Goal: Information Seeking & Learning: Find specific fact

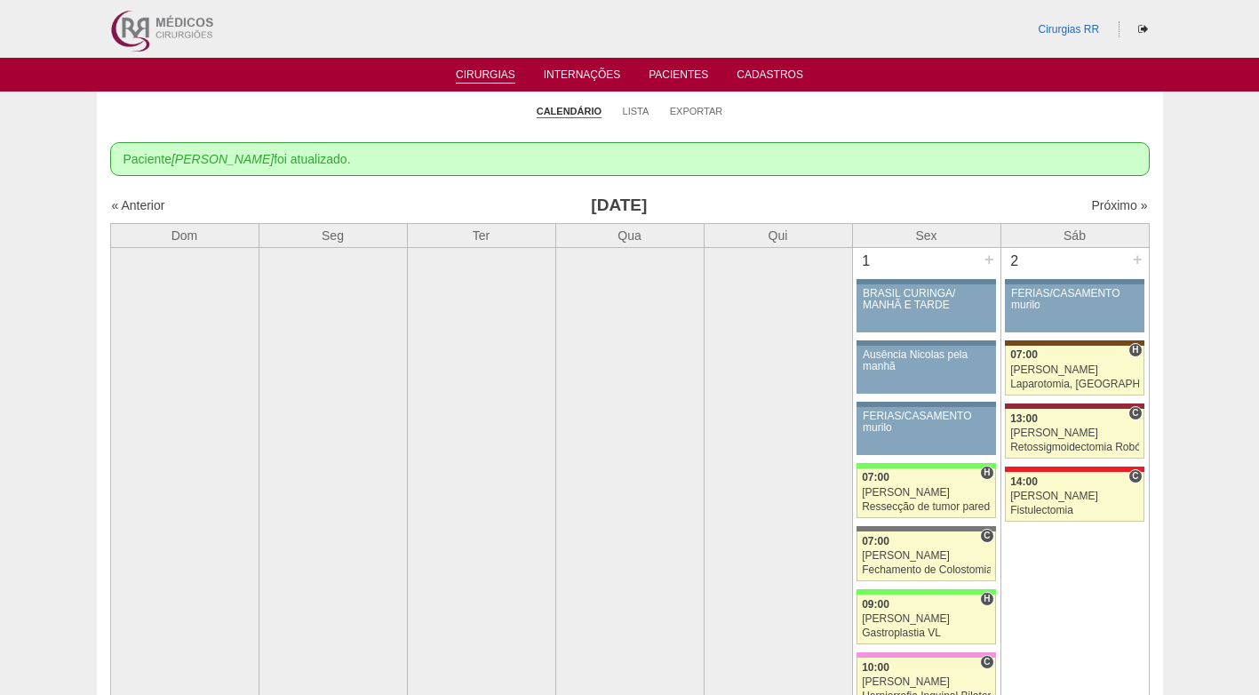
click at [914, 113] on ul "Calendário Lista Exportar" at bounding box center [630, 109] width 1066 height 37
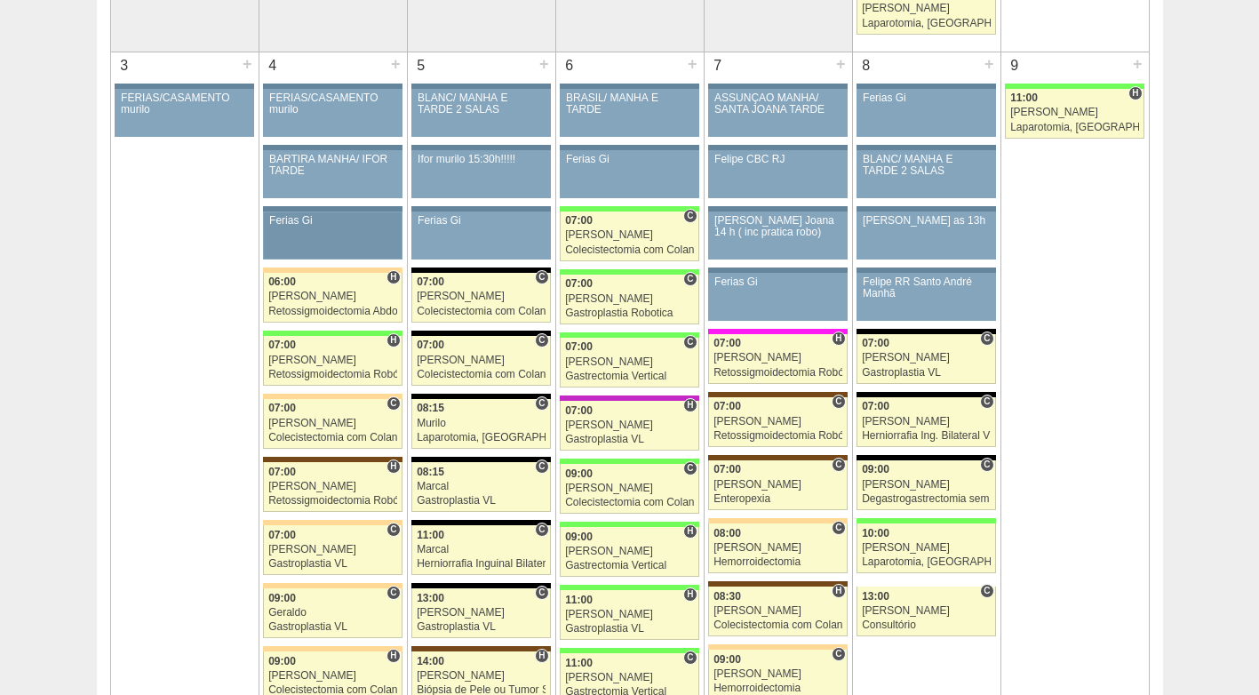
scroll to position [888, 0]
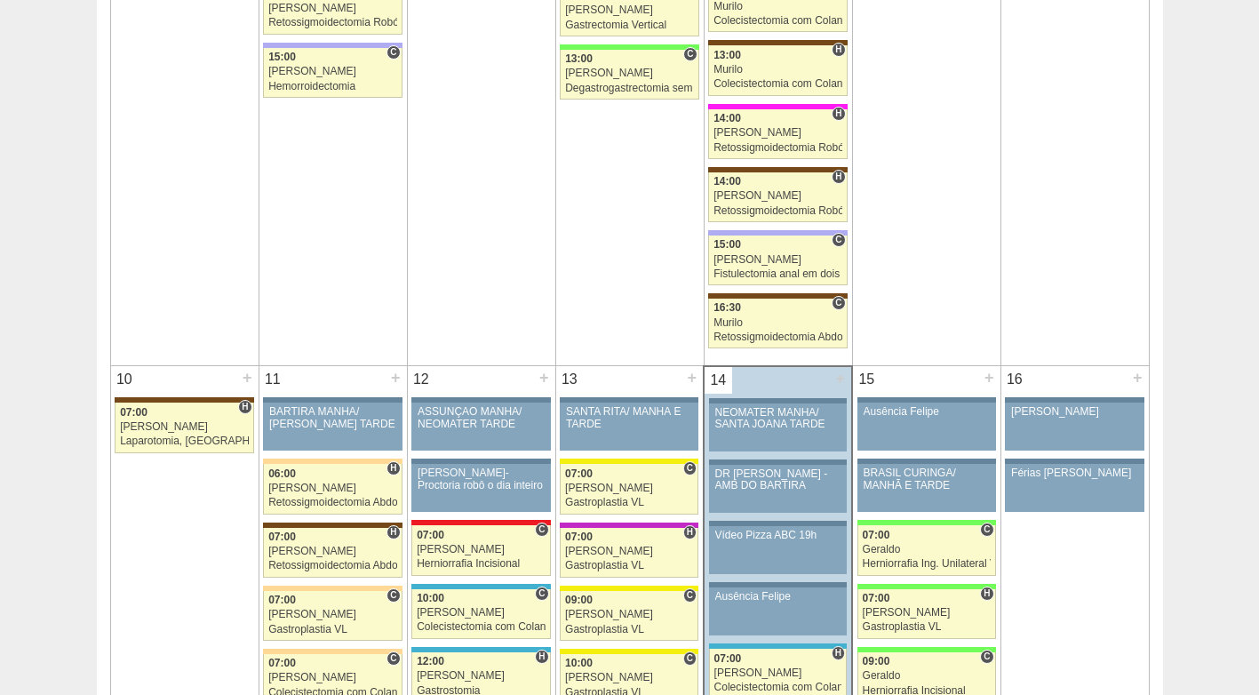
scroll to position [2043, 0]
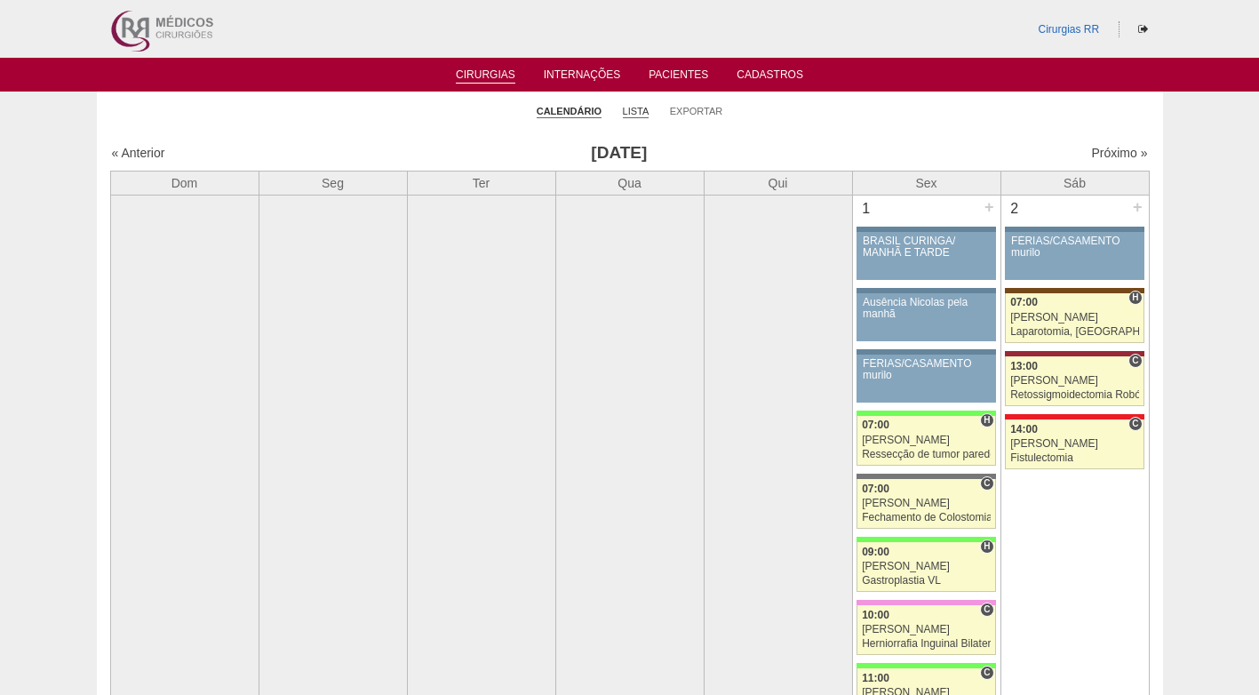
click at [634, 107] on link "Lista" at bounding box center [636, 111] width 27 height 13
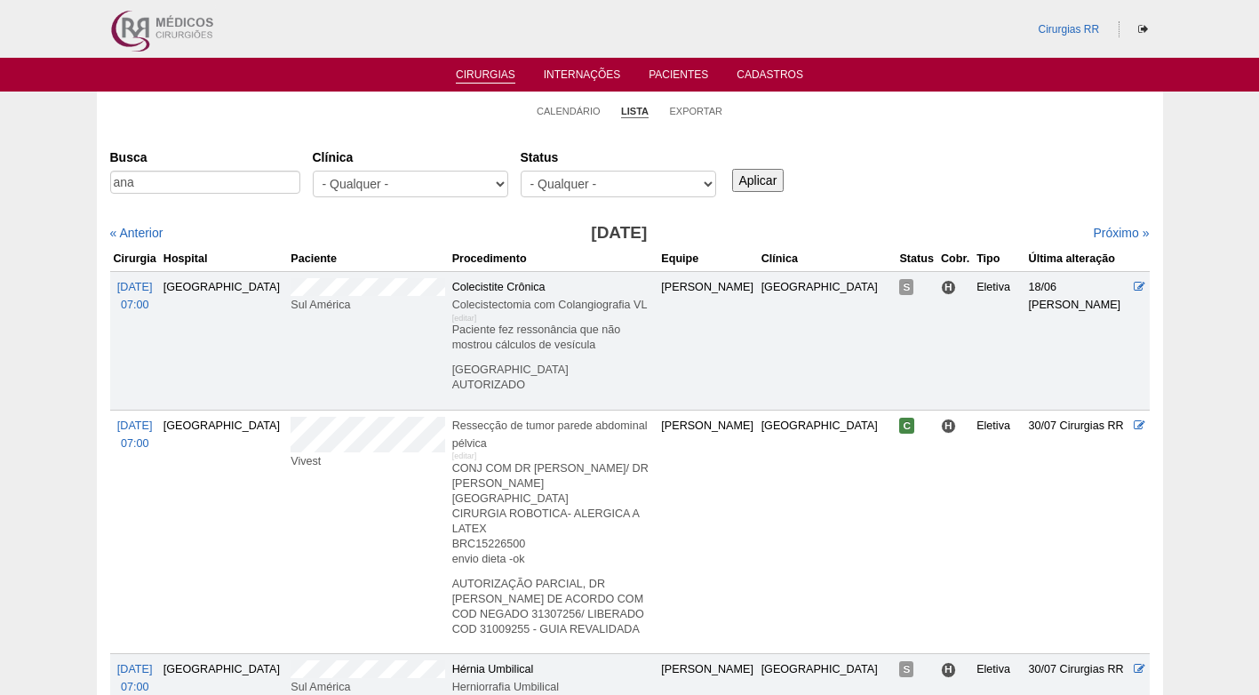
type input "ana"
click at [732, 169] on input "Aplicar" at bounding box center [758, 180] width 52 height 23
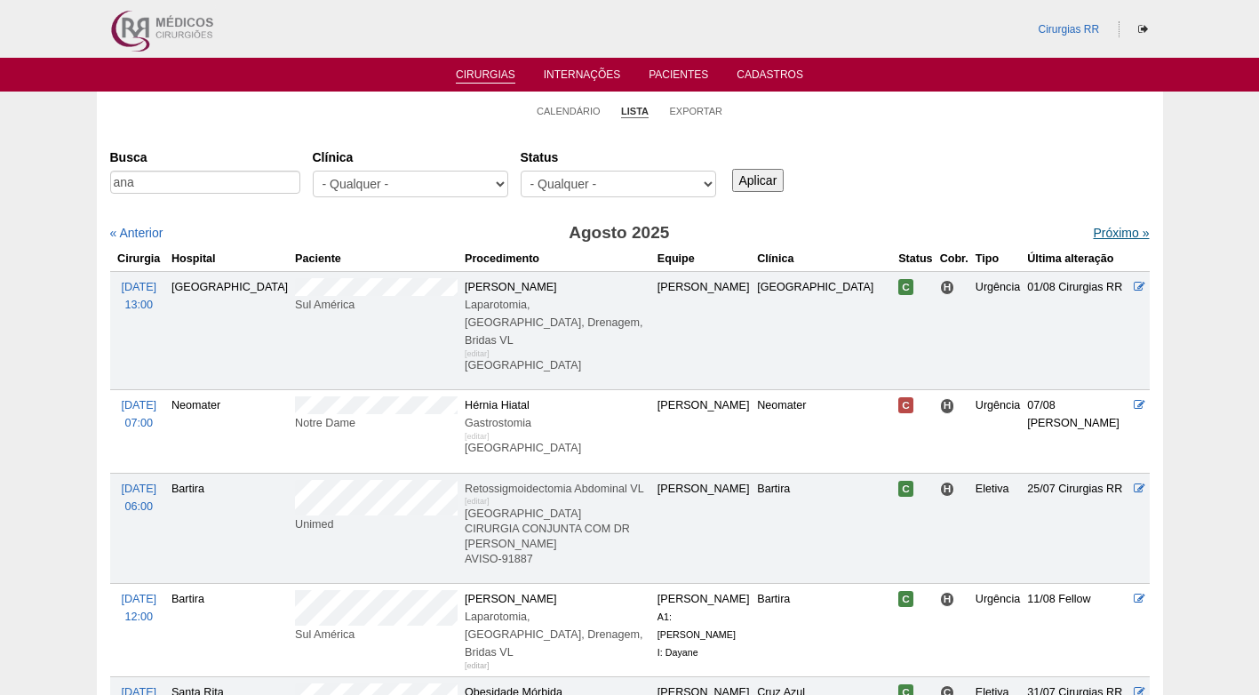
click at [1104, 232] on link "Próximo »" at bounding box center [1121, 233] width 56 height 14
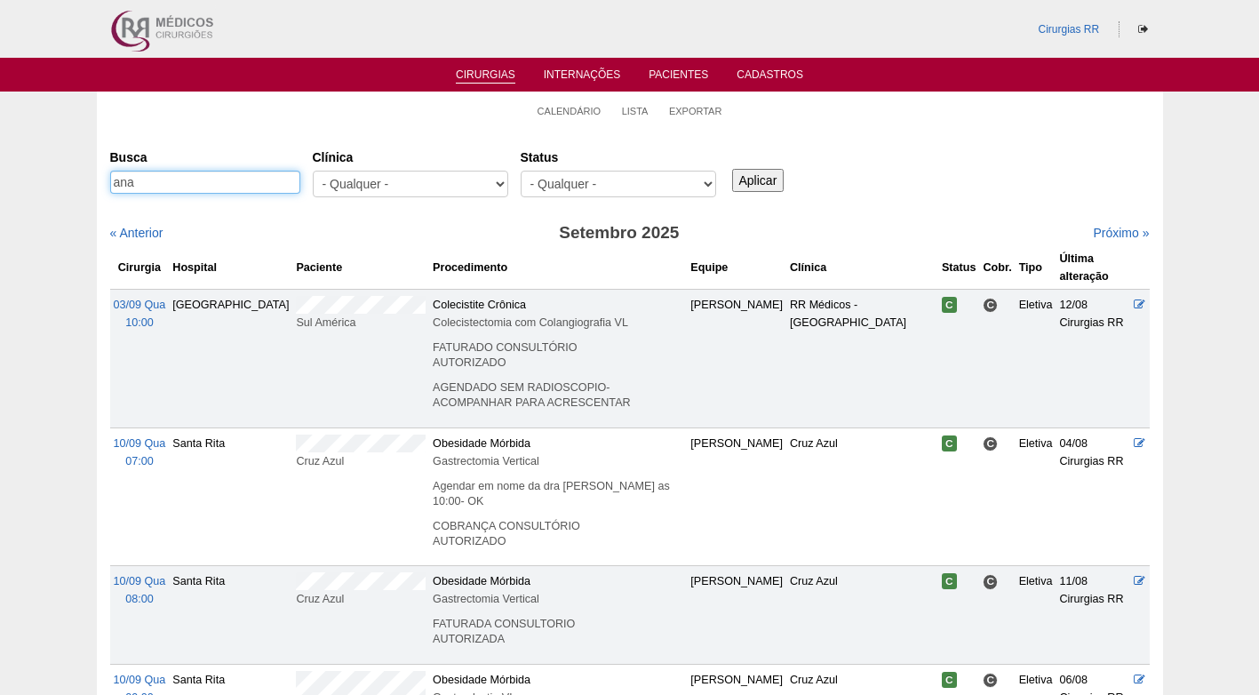
drag, startPoint x: 245, startPoint y: 187, endPoint x: 119, endPoint y: 189, distance: 126.2
click at [119, 189] on input "ana" at bounding box center [205, 182] width 190 height 23
click at [180, 181] on input "ana" at bounding box center [205, 182] width 190 height 23
drag, startPoint x: 180, startPoint y: 181, endPoint x: 102, endPoint y: 178, distance: 78.2
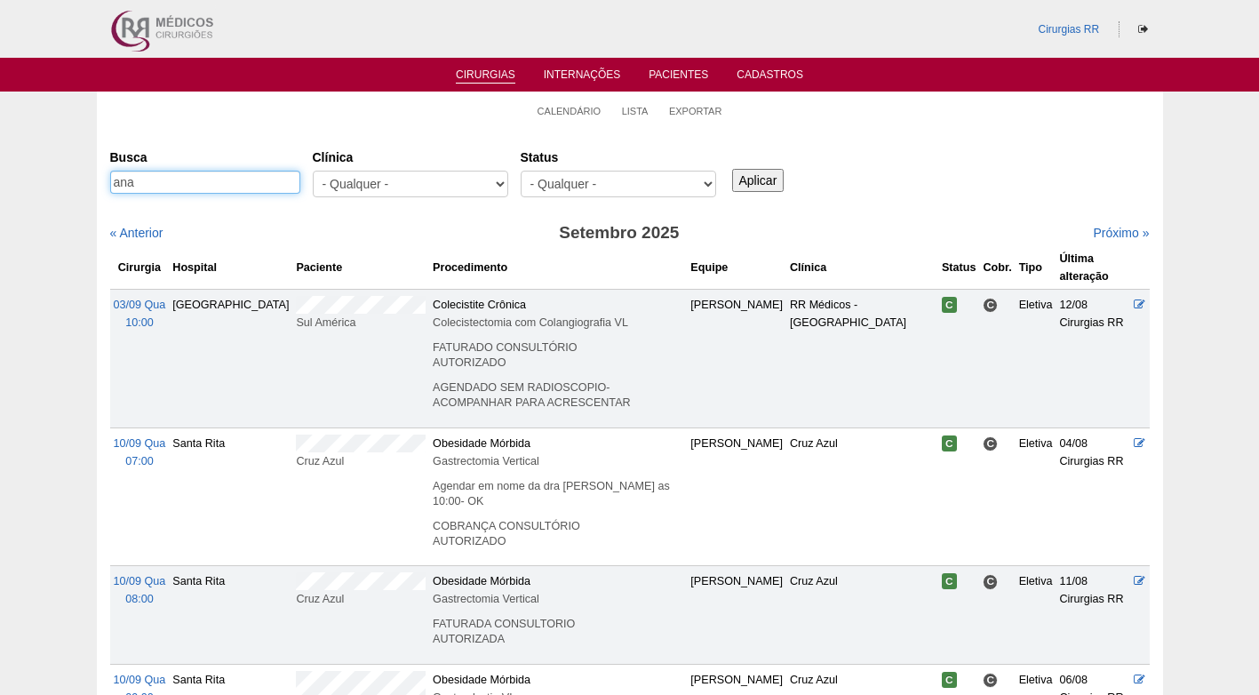
click at [102, 178] on div "Cirurgias Busca ana Clínica - Qualquer - 6R Alphaville Assunção Bartira Brasil …" at bounding box center [630, 581] width 1066 height 905
paste input "Ananizi"
type input "Ananizia"
click at [757, 174] on input "Aplicar" at bounding box center [758, 180] width 52 height 23
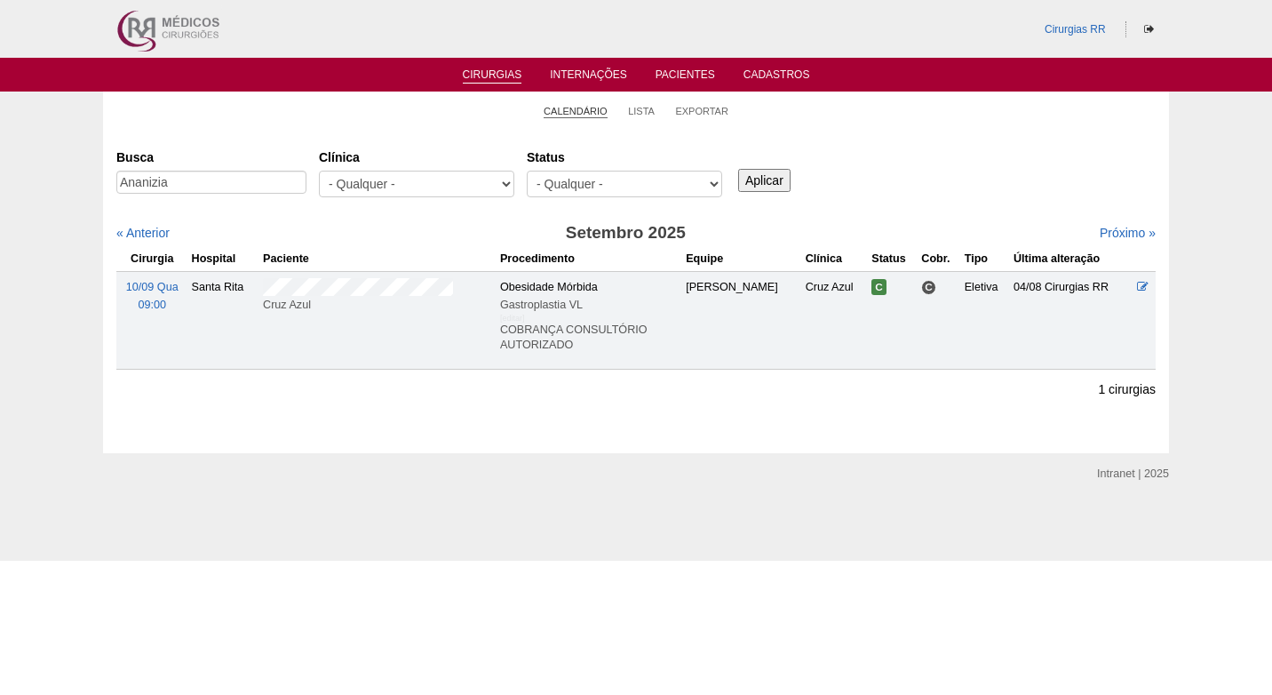
click at [583, 108] on link "Calendário" at bounding box center [576, 111] width 64 height 13
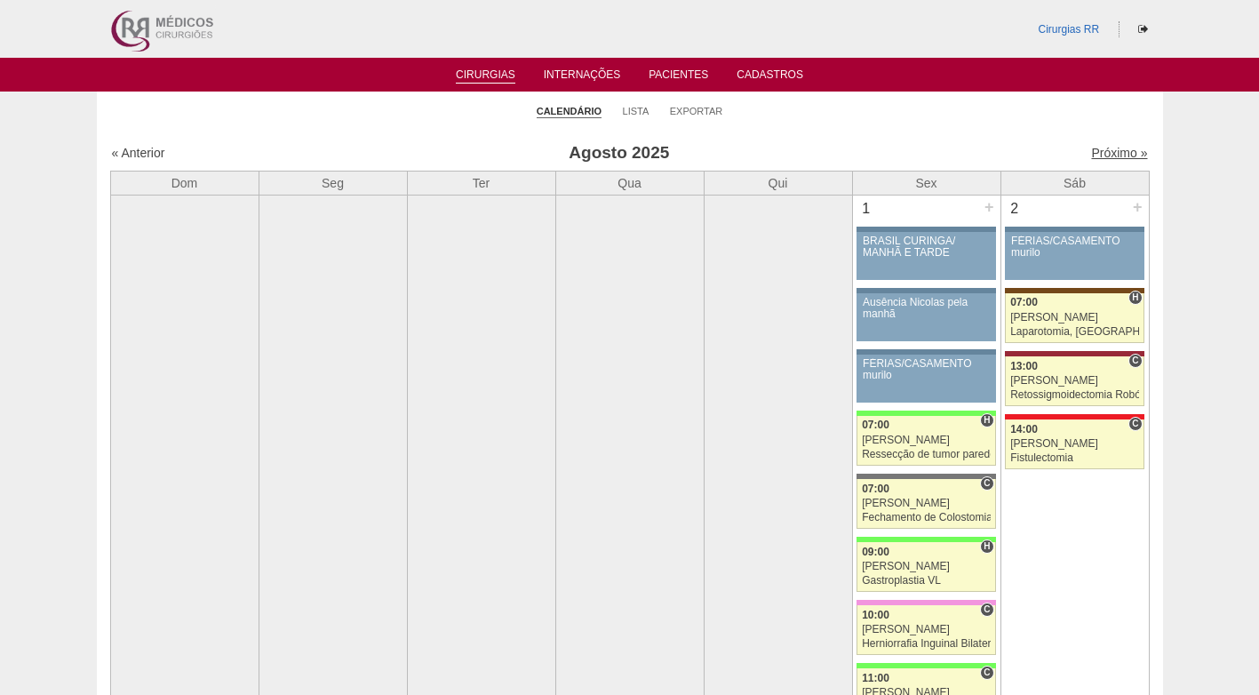
click at [1107, 154] on link "Próximo »" at bounding box center [1119, 153] width 56 height 14
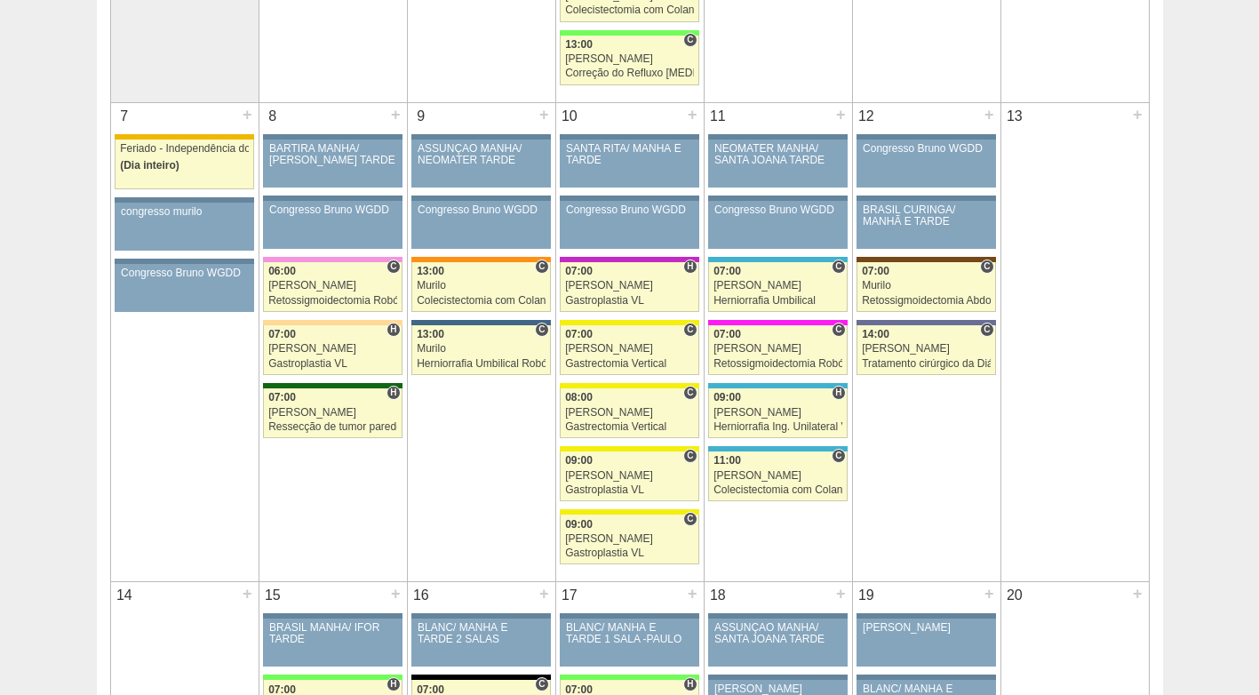
scroll to position [799, 0]
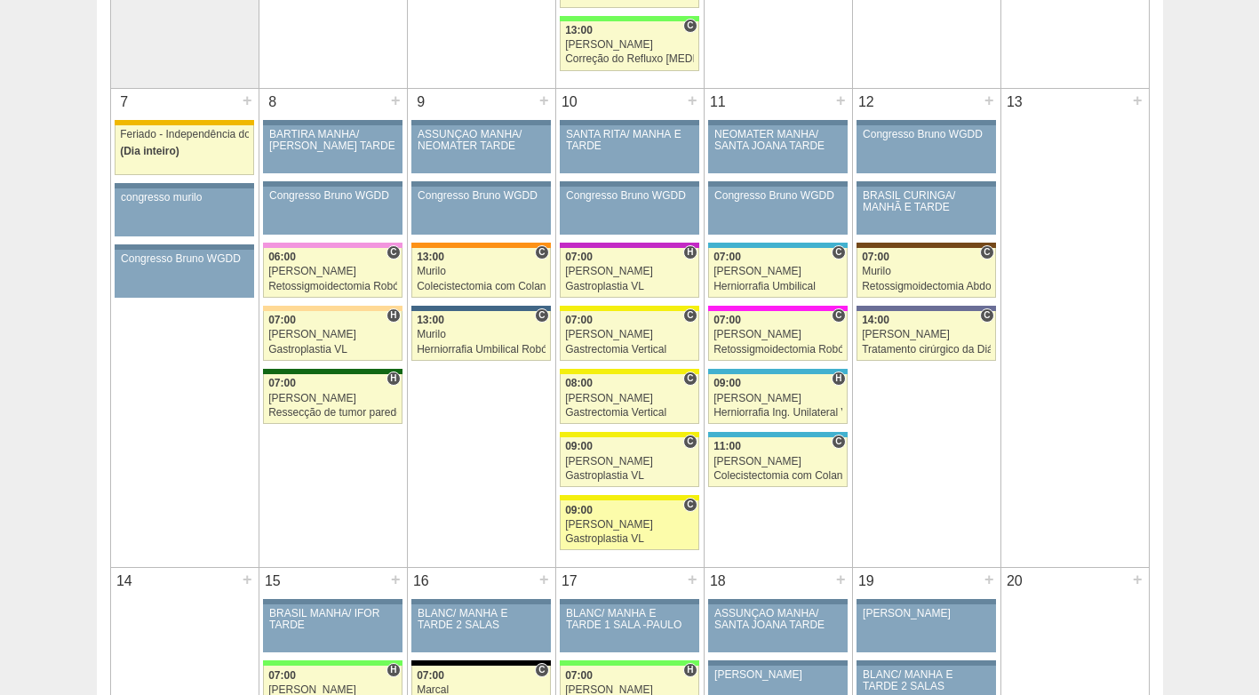
click at [592, 520] on div "[PERSON_NAME]" at bounding box center [629, 525] width 129 height 12
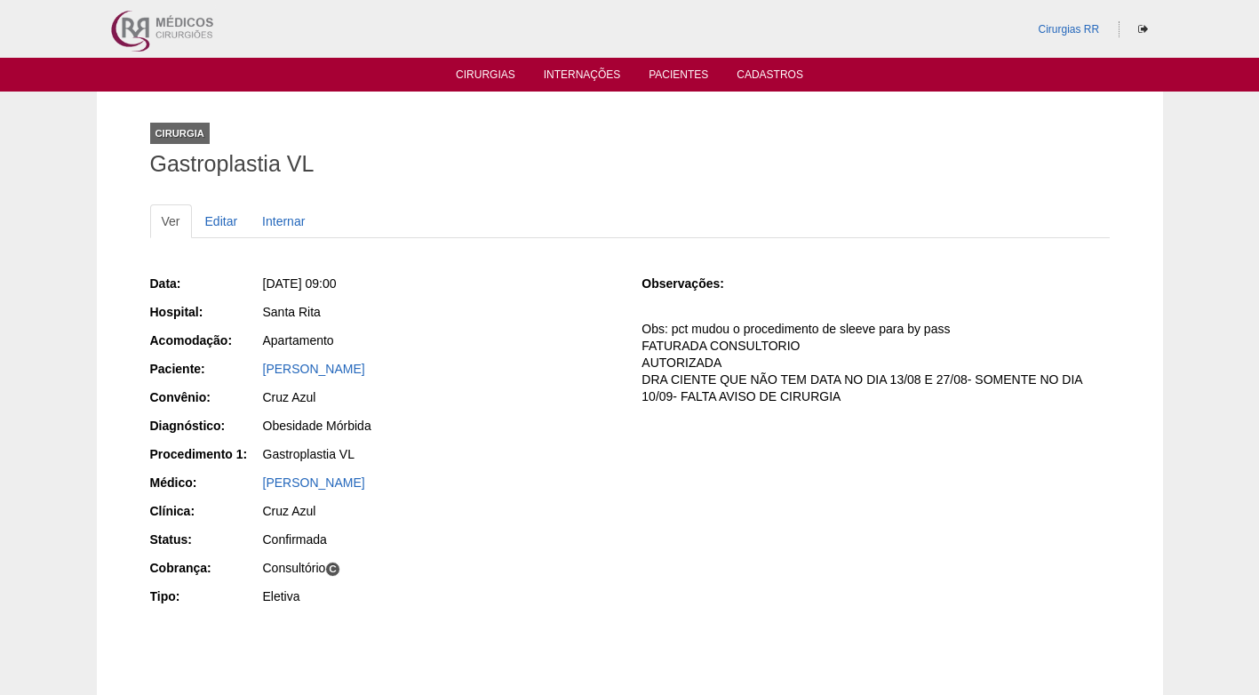
click at [500, 460] on div "Gastroplastia VL" at bounding box center [440, 454] width 354 height 18
click at [633, 486] on div "Data: Qua, 10/09/2025 - 09:00 Hospital: Santa Rita Acomodação: Apartamento Paci…" at bounding box center [629, 441] width 959 height 347
click at [688, 505] on div "Data: Qua, 10/09/2025 - 09:00 Hospital: Santa Rita Acomodação: Apartamento Paci…" at bounding box center [629, 441] width 959 height 347
click at [535, 560] on div "Consultório C" at bounding box center [440, 568] width 354 height 18
click at [437, 587] on div "Eletiva" at bounding box center [440, 596] width 354 height 18
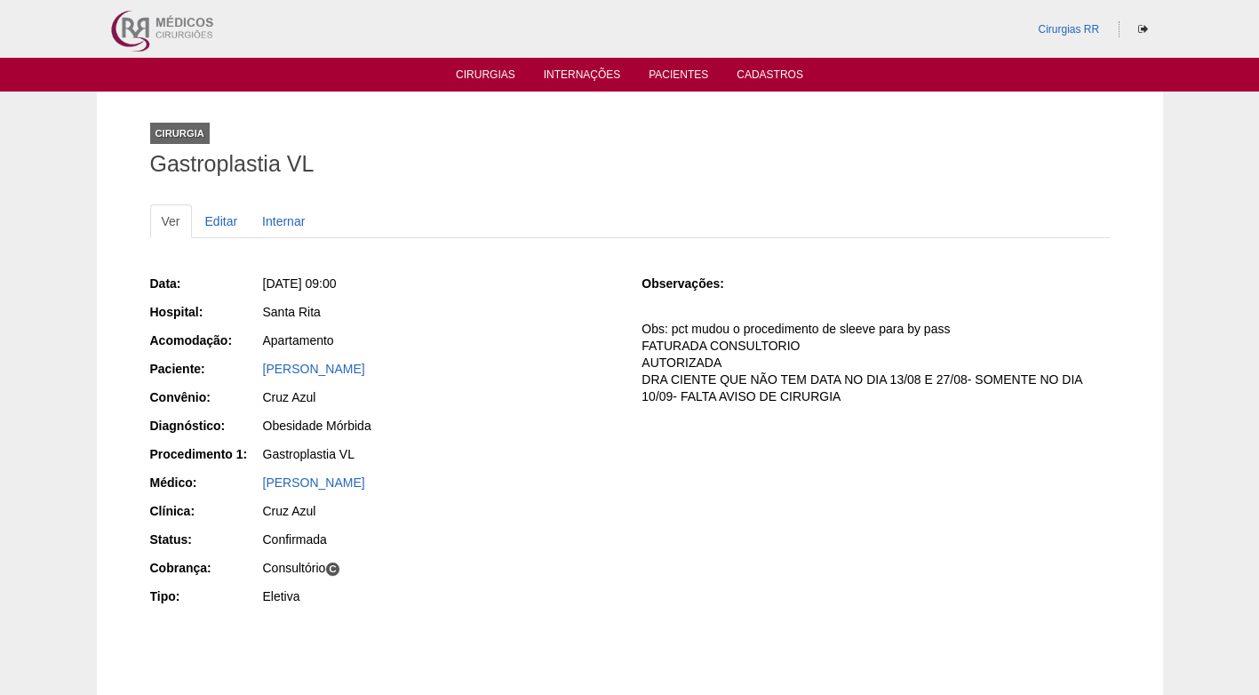
click at [476, 485] on div "Ana Paula" at bounding box center [440, 482] width 354 height 18
click at [544, 496] on div "Data: Qua, 10/09/2025 - 09:00 Hospital: Santa Rita Acomodação: Apartamento Paci…" at bounding box center [383, 441] width 467 height 347
click at [591, 536] on div "Confirmada" at bounding box center [440, 539] width 354 height 18
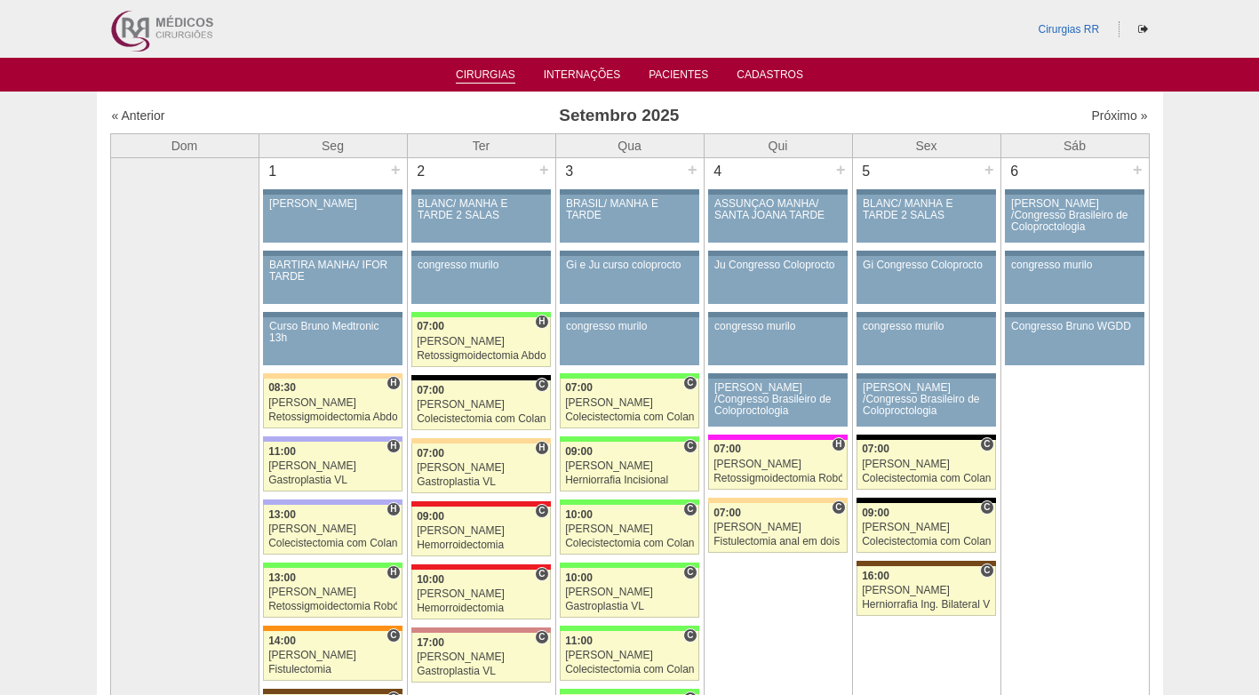
click at [498, 70] on link "Cirurgias" at bounding box center [486, 75] width 60 height 15
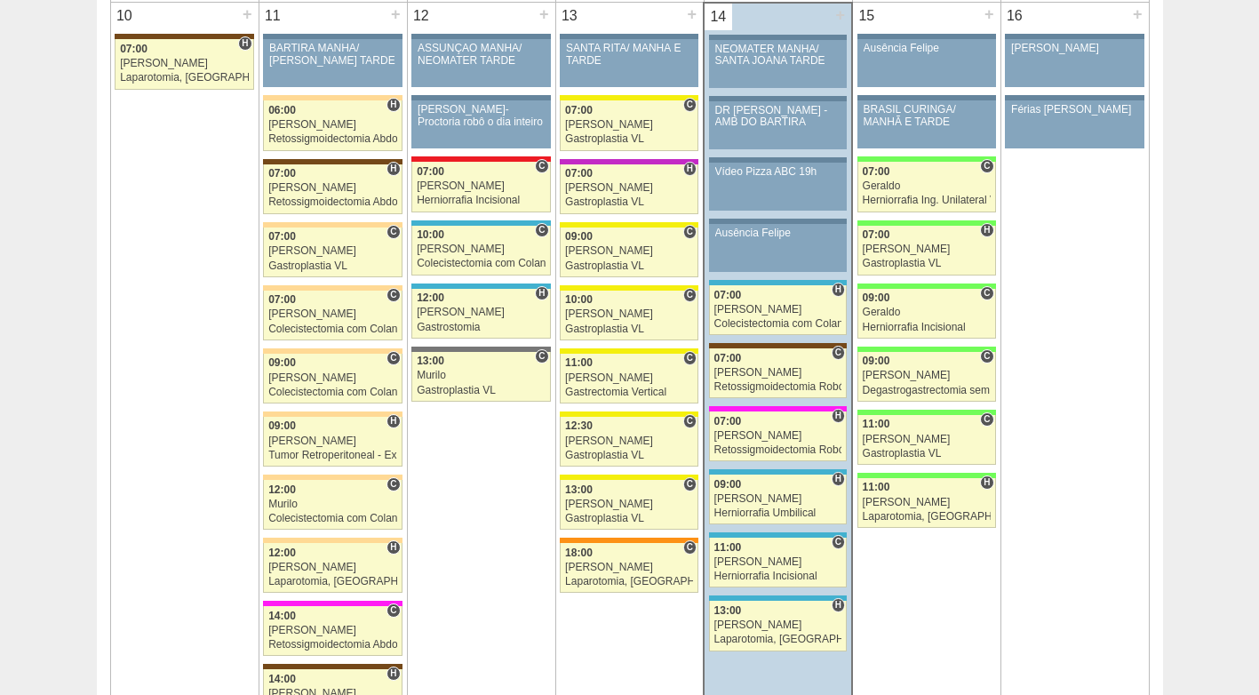
scroll to position [2132, 0]
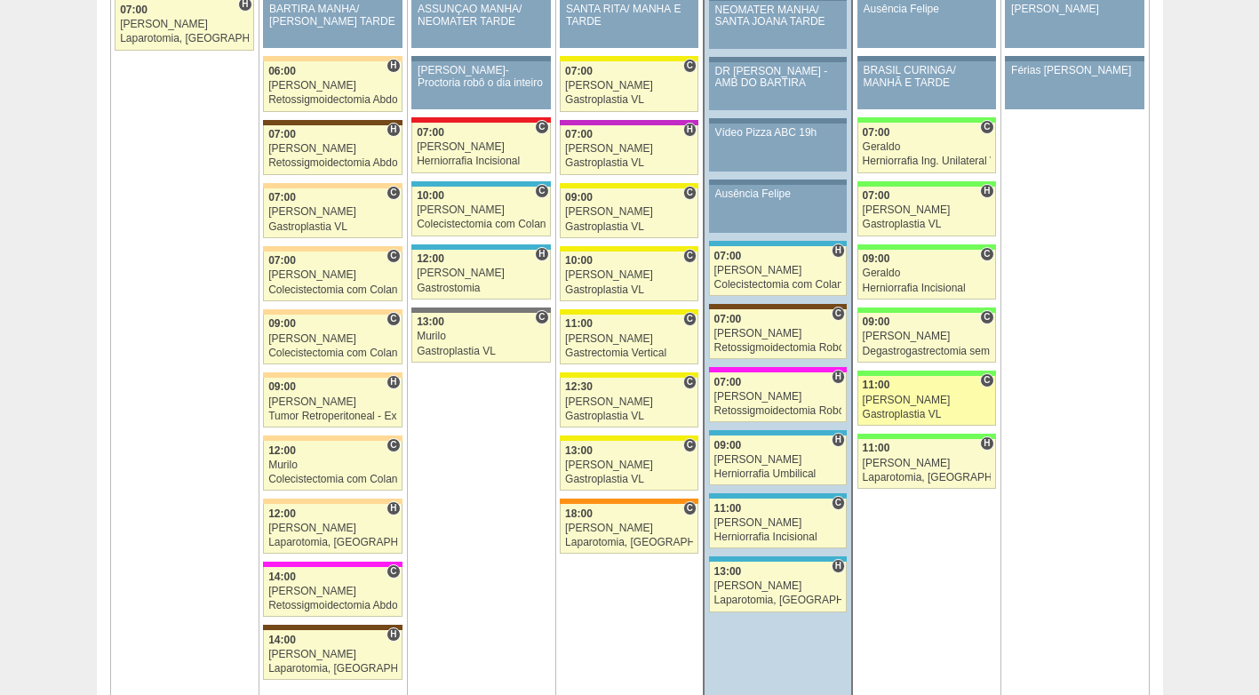
click at [911, 407] on link "87193 Luiz Guilherme C 11:00 Luiz Guilherme Gastroplastia VL Hospital Brasil RR…" at bounding box center [926, 401] width 139 height 50
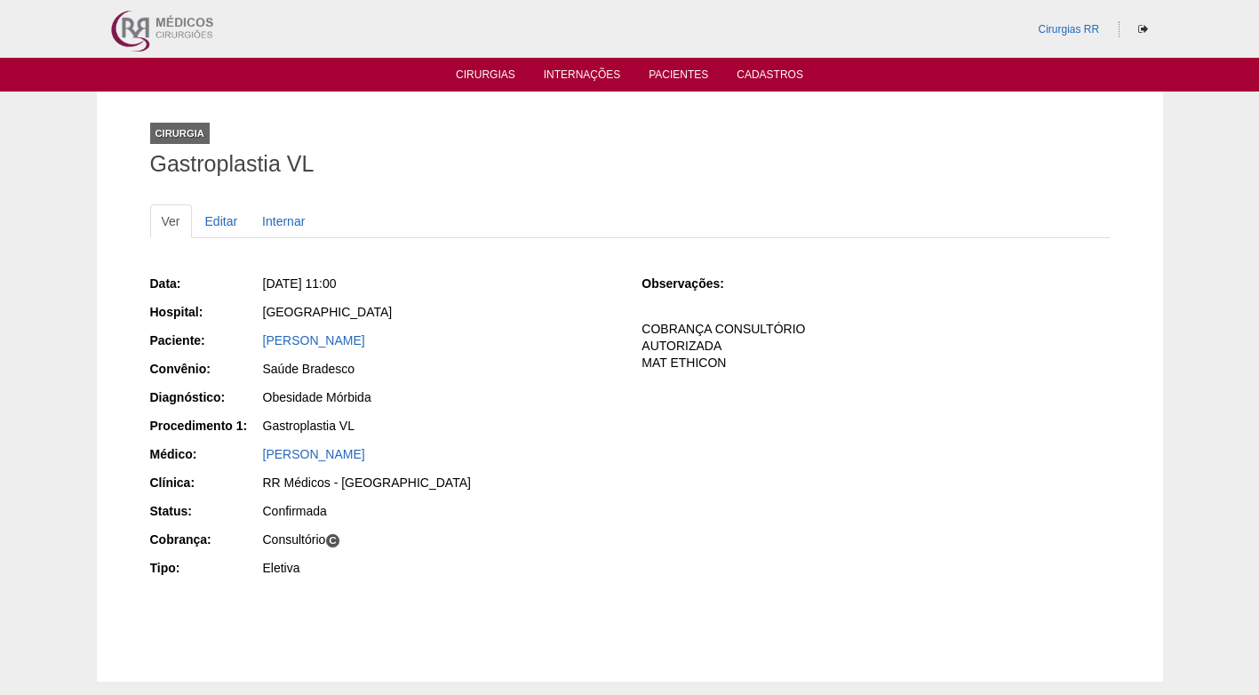
drag, startPoint x: 481, startPoint y: 341, endPoint x: 250, endPoint y: 346, distance: 231.0
click at [250, 346] on div "Paciente: MAIARA DOS SANTOS OLIVEIRA" at bounding box center [383, 342] width 467 height 22
copy div "Paciente: MAIARA DOS SANTOS OLIVEIRA"
click at [444, 196] on div "Ver Editar Internar Data: Sex, 15/08/2025 - 11:00 Hospital: Brasil Paciente: MA…" at bounding box center [629, 412] width 959 height 450
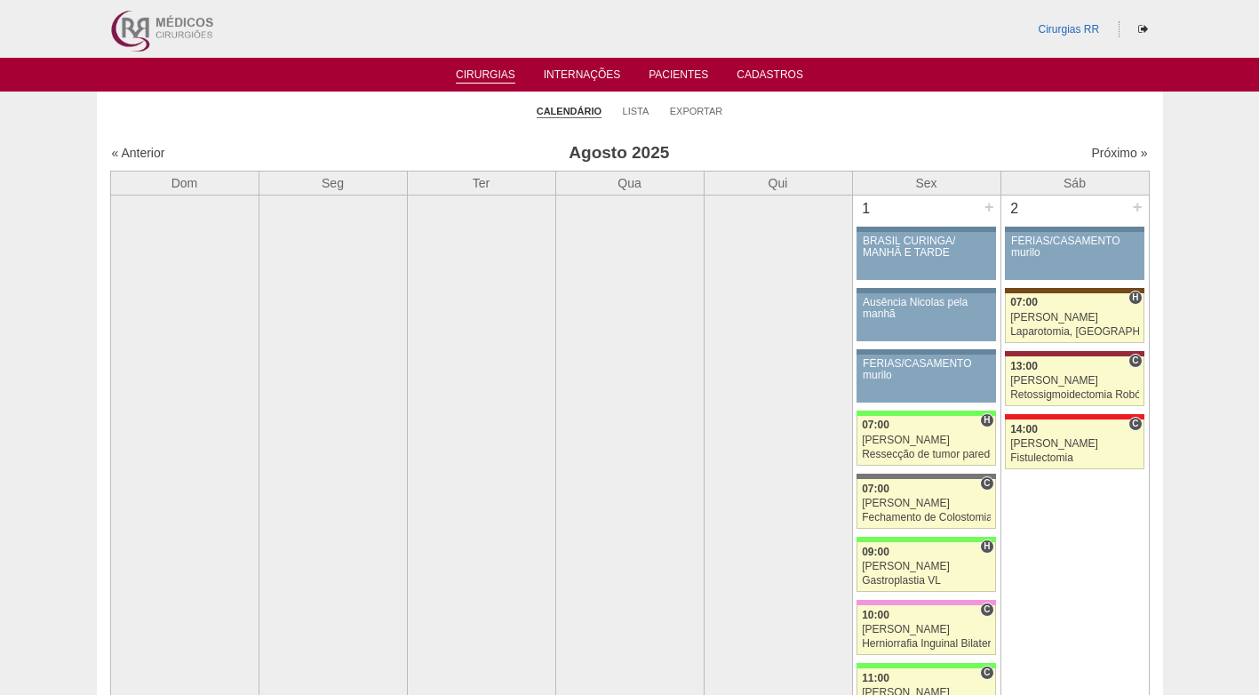
scroll to position [2132, 0]
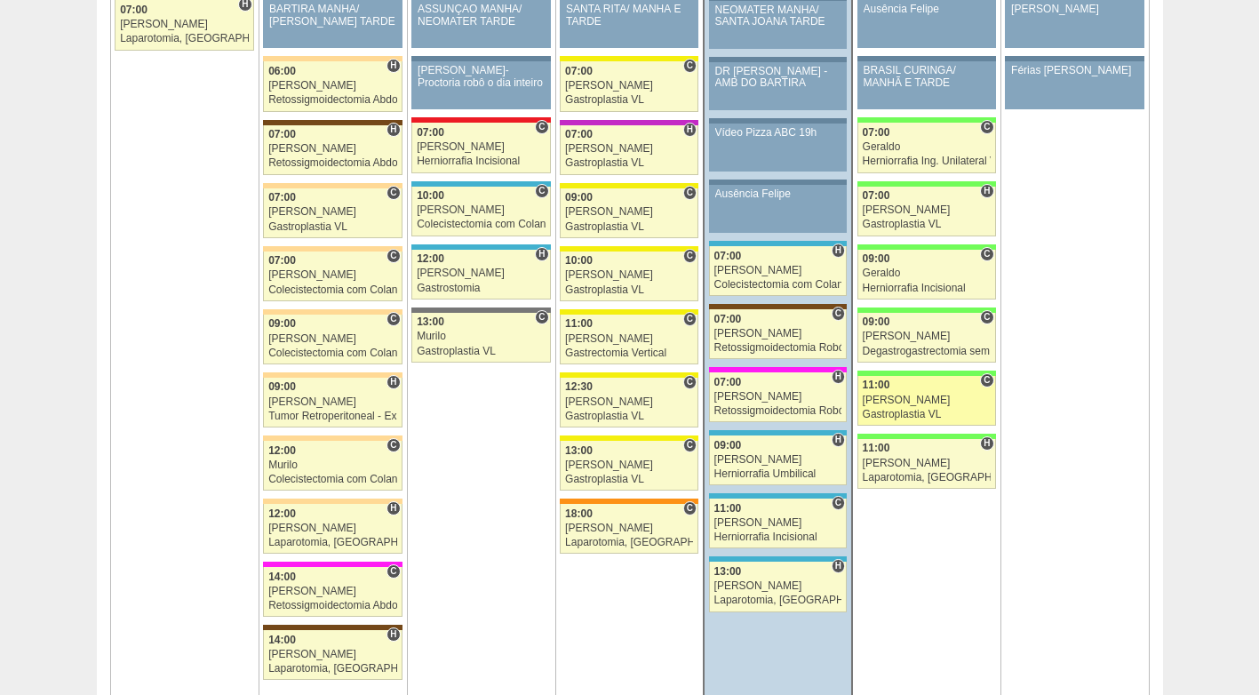
click at [903, 398] on div "[PERSON_NAME]" at bounding box center [926, 400] width 128 height 12
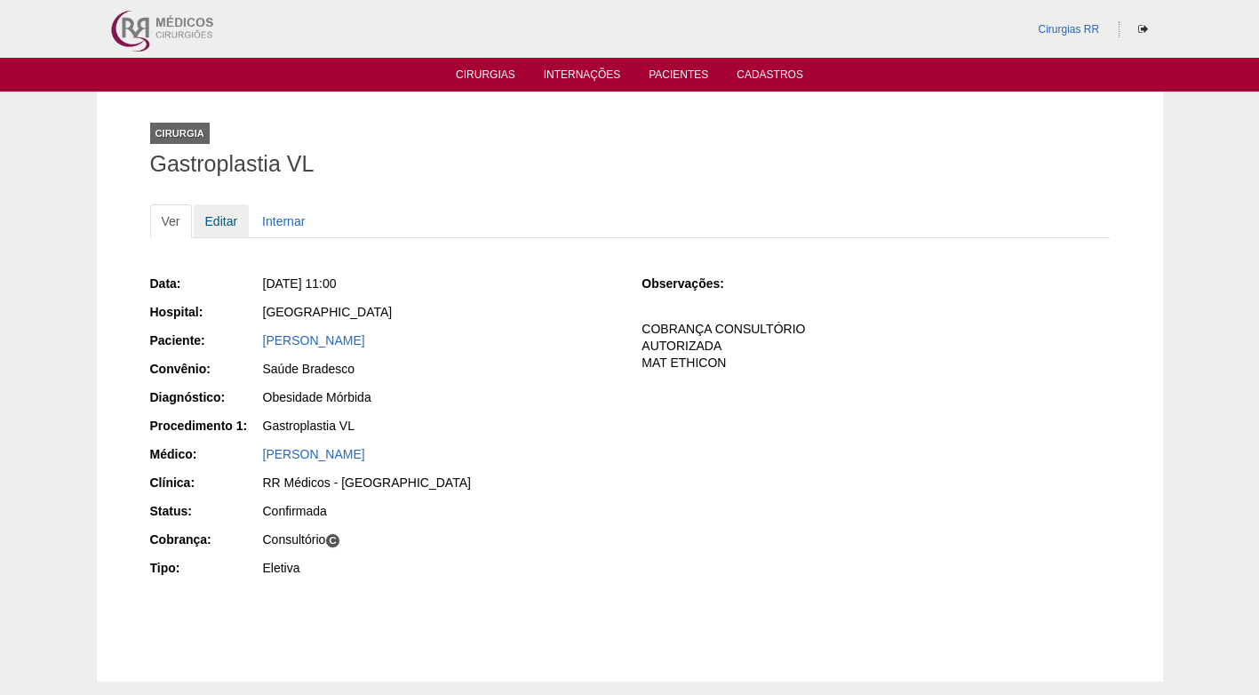
click at [223, 220] on link "Editar" at bounding box center [222, 221] width 56 height 34
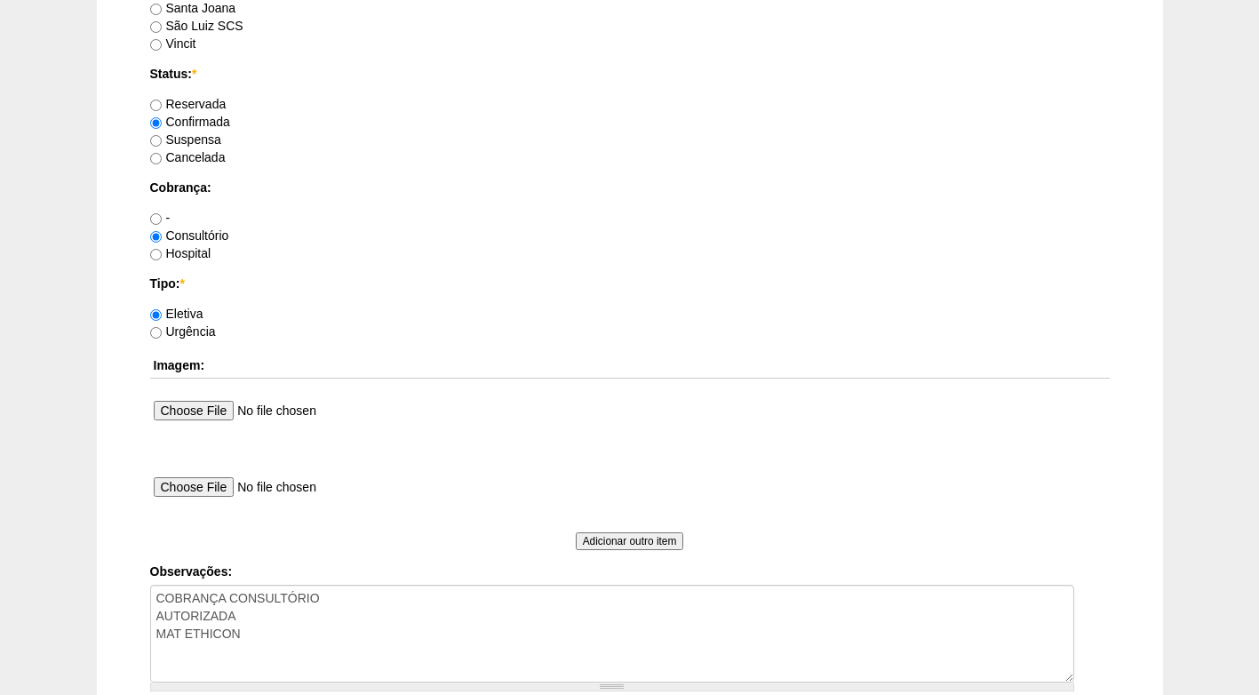
scroll to position [1328, 0]
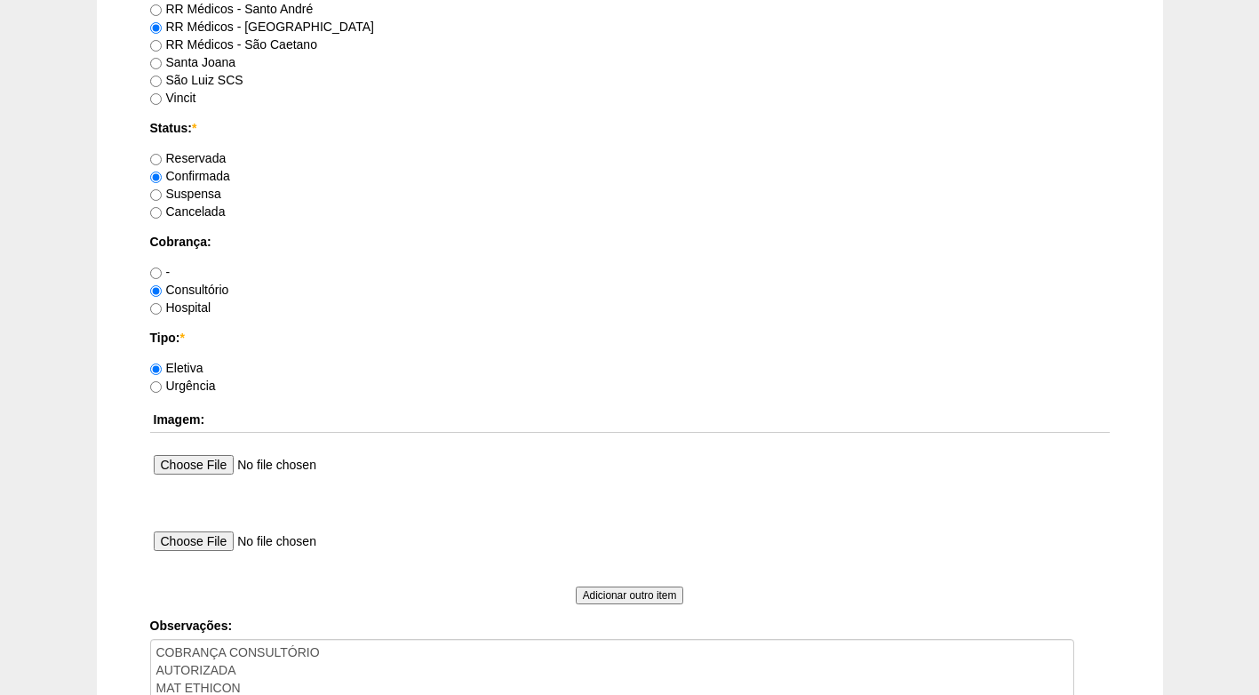
click at [198, 192] on label "Suspensa" at bounding box center [185, 194] width 71 height 14
click at [162, 192] on input "Suspensa" at bounding box center [156, 195] width 12 height 12
radio input "true"
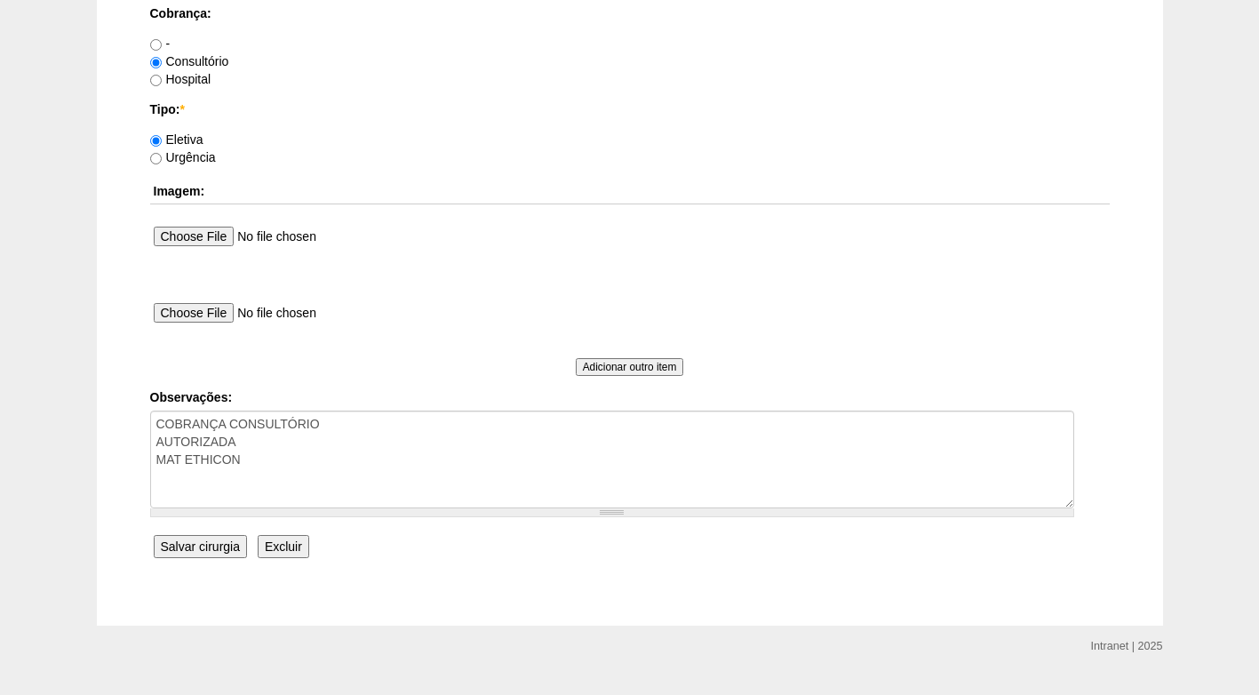
scroll to position [1594, 0]
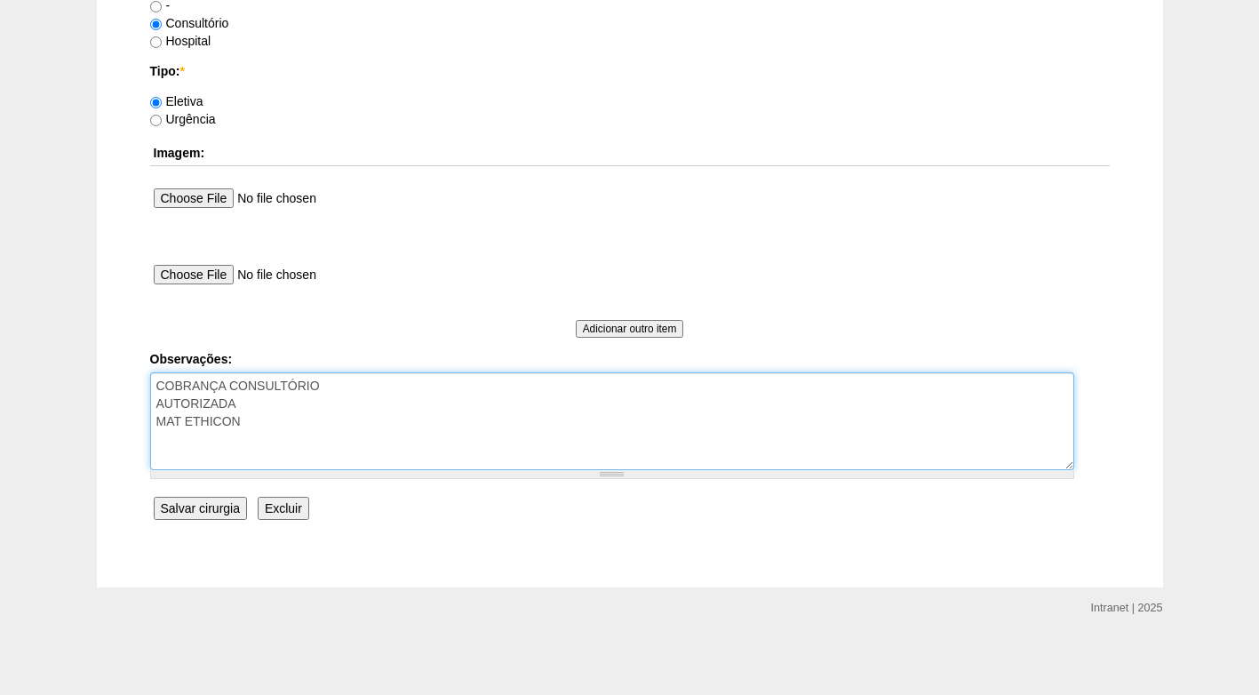
click at [310, 422] on textarea "COBRANÇA CONSULTÓRIO AUTORIZADA MAT ETHICON" at bounding box center [612, 421] width 924 height 98
click at [221, 441] on textarea "COBRANÇA CONSULTÓRIO AUTORIZADA MAT ETHICON" at bounding box center [612, 421] width 924 height 98
click at [322, 438] on textarea "COBRANÇA CONSULTÓRIO AUTORIZADA MAT ETHICON" at bounding box center [612, 421] width 924 height 98
type textarea "COBRANÇA CONSULTÓRIO AUTORIZADA MAT ETHICON paciente solicita suspensão - em 14…"
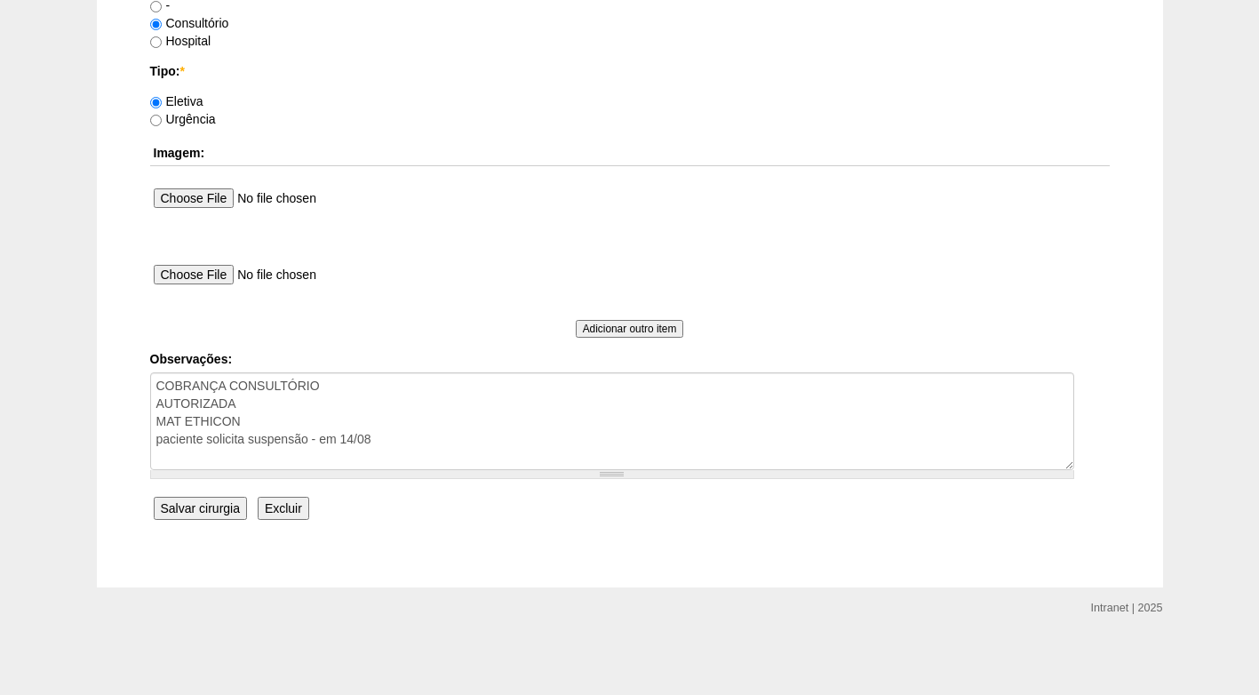
click at [186, 502] on input "Salvar cirurgia" at bounding box center [200, 508] width 93 height 23
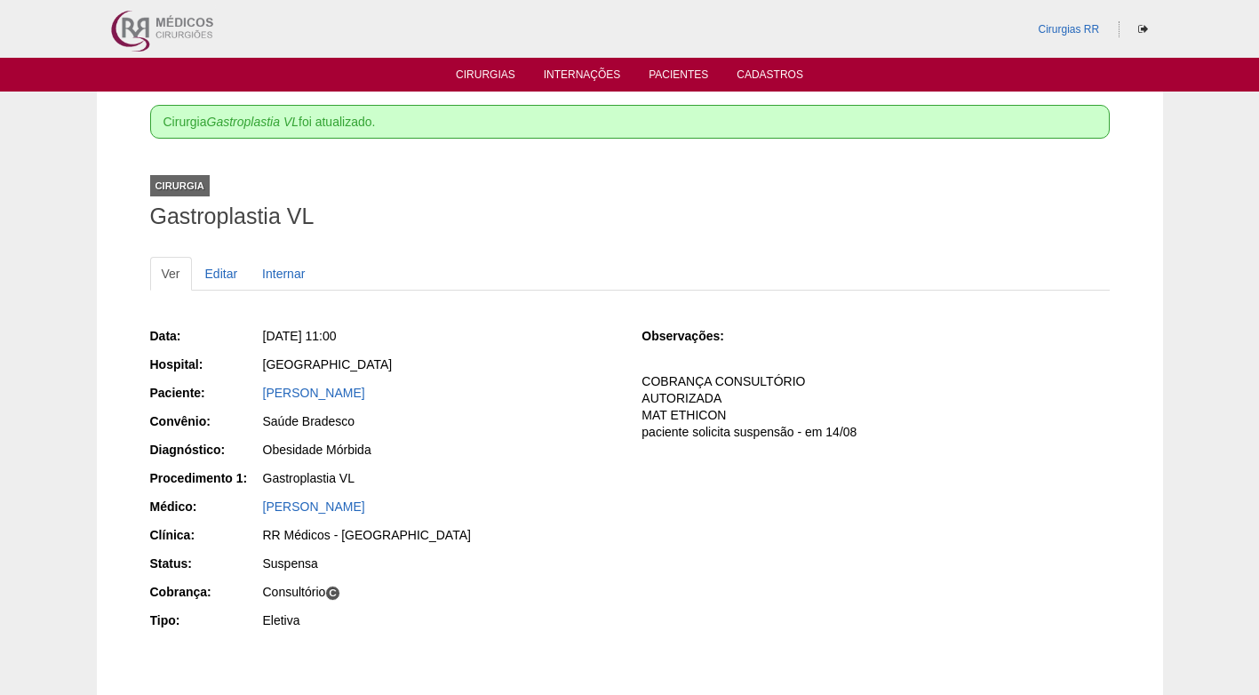
click at [467, 469] on div "Gastroplastia VL" at bounding box center [440, 478] width 354 height 18
click at [500, 80] on link "Cirurgias" at bounding box center [486, 75] width 60 height 15
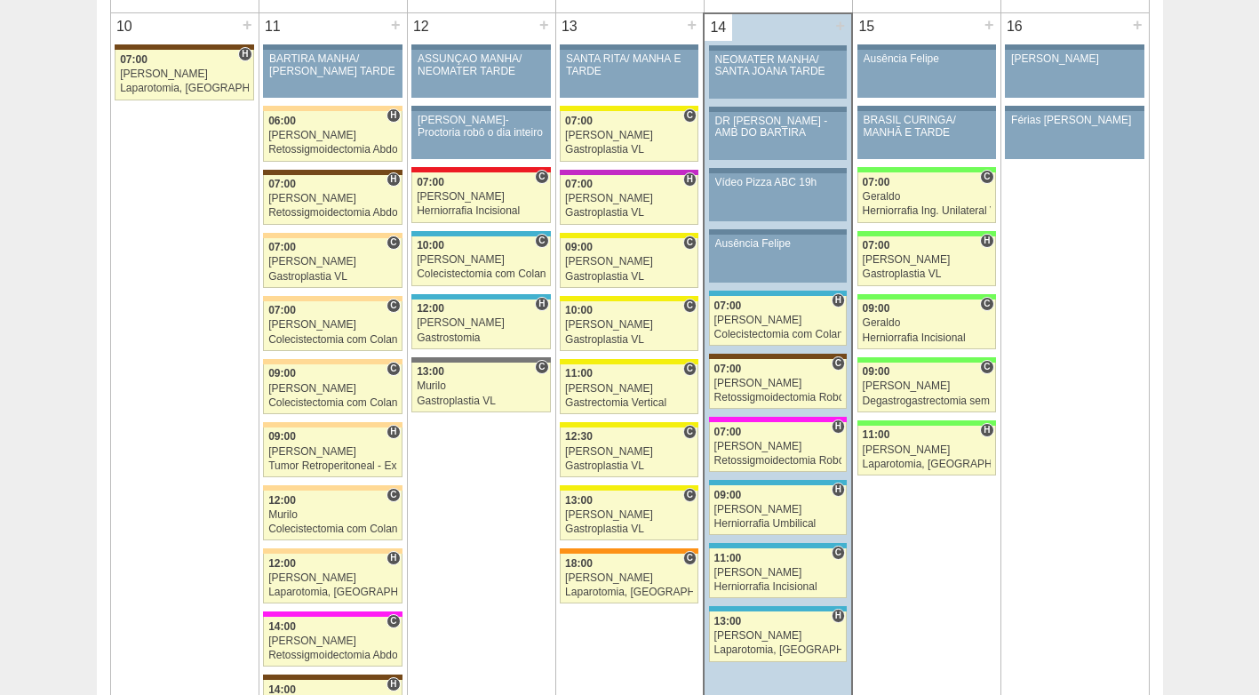
scroll to position [2043, 0]
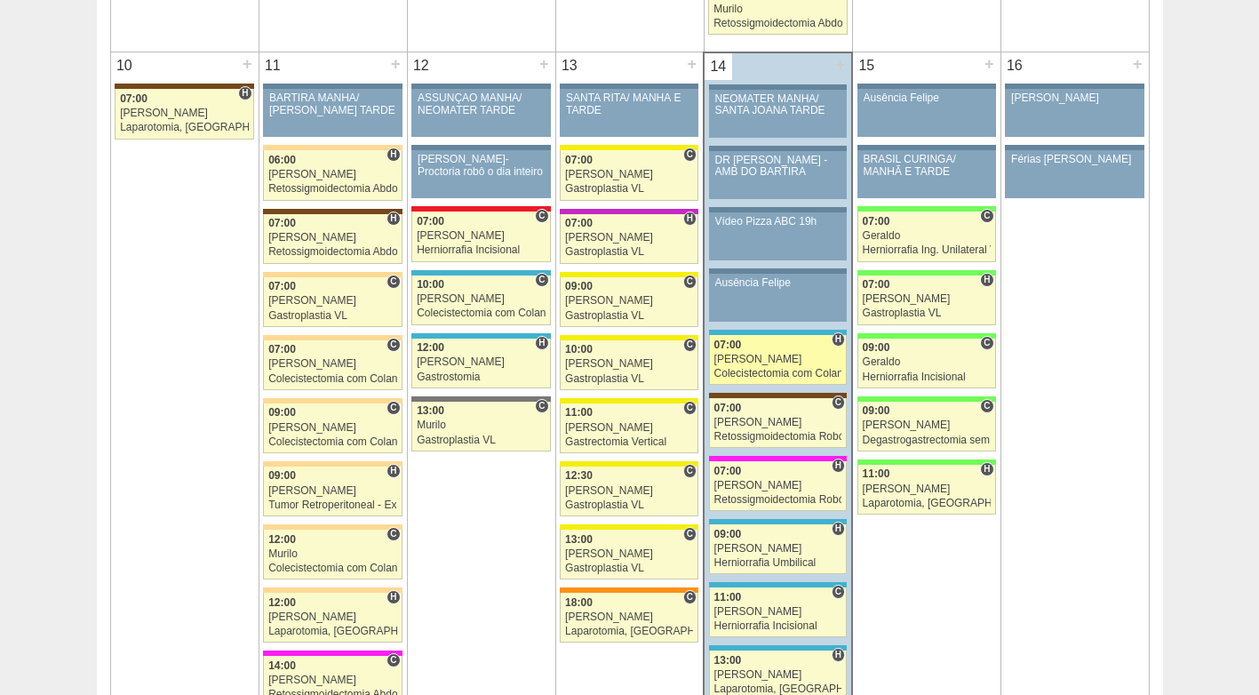
click at [734, 366] on link "87352 Ricardo Fernandes H 07:00 Ricardo Fernandes Colecistectomia com Colangiog…" at bounding box center [778, 360] width 138 height 50
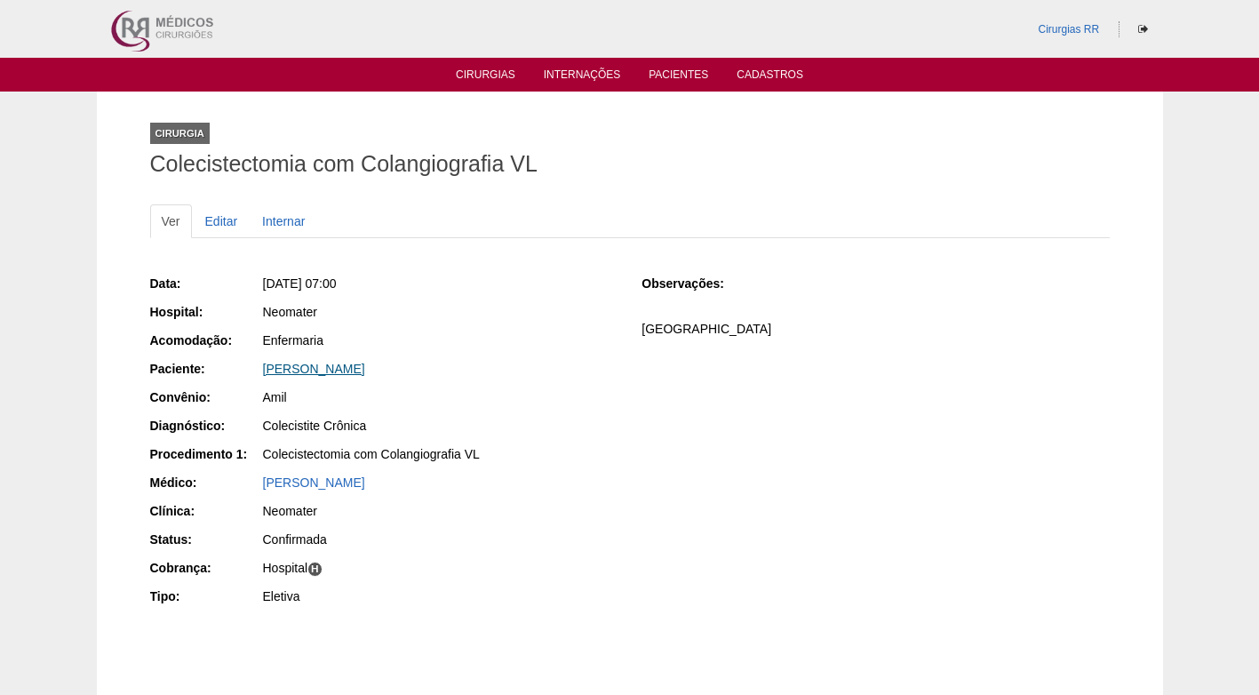
click at [314, 369] on link "[PERSON_NAME]" at bounding box center [314, 369] width 102 height 14
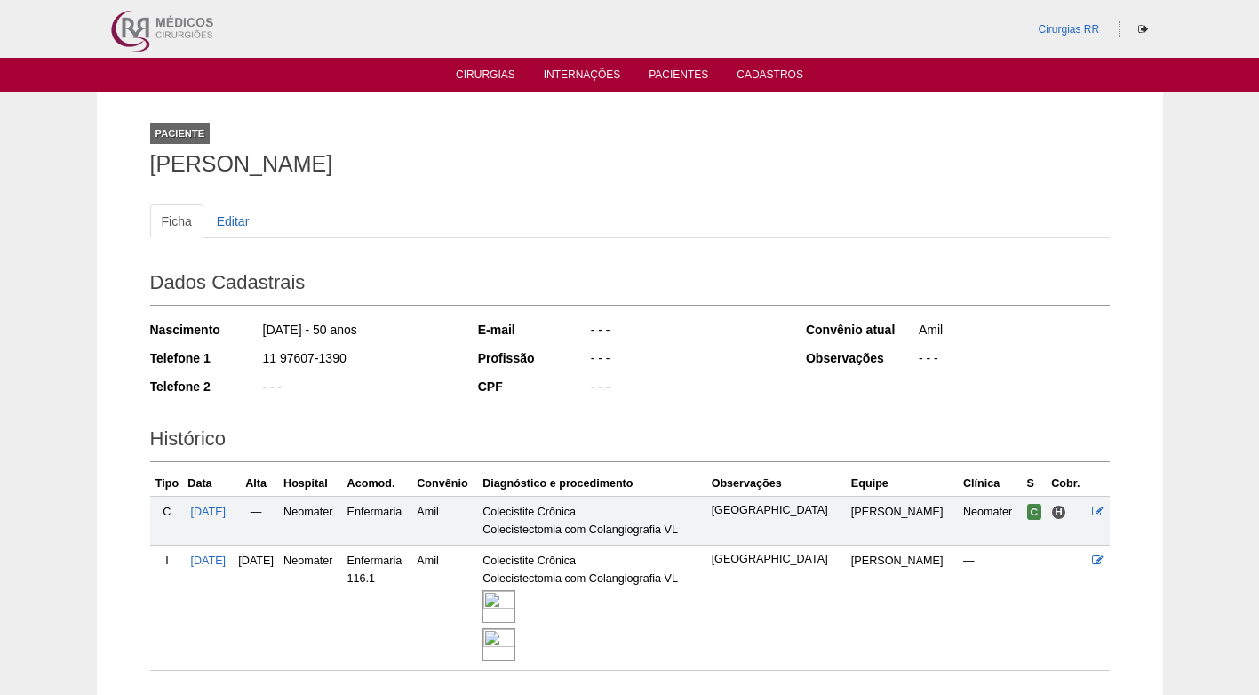
drag, startPoint x: 344, startPoint y: 359, endPoint x: 251, endPoint y: 359, distance: 92.4
click at [251, 359] on div "Telefone 1 11 97607-1390" at bounding box center [302, 360] width 304 height 22
copy div "11 97607-1390"
click at [413, 361] on div "11 97607-1390" at bounding box center [357, 360] width 193 height 22
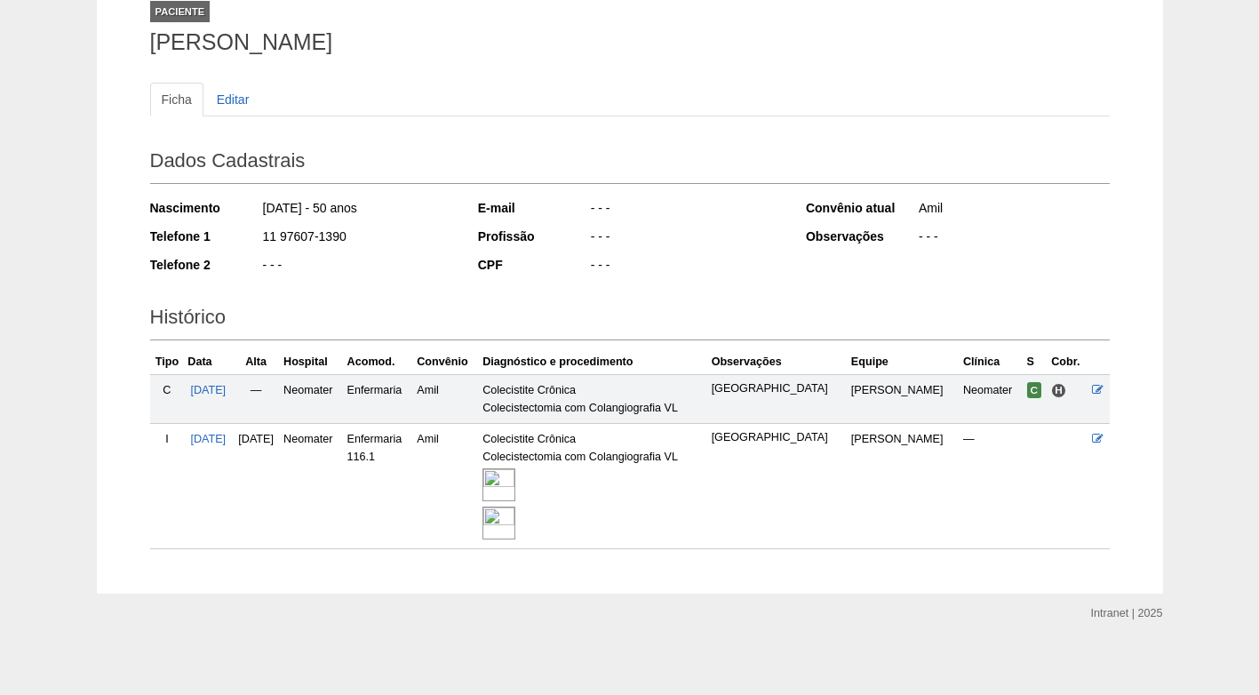
scroll to position [128, 0]
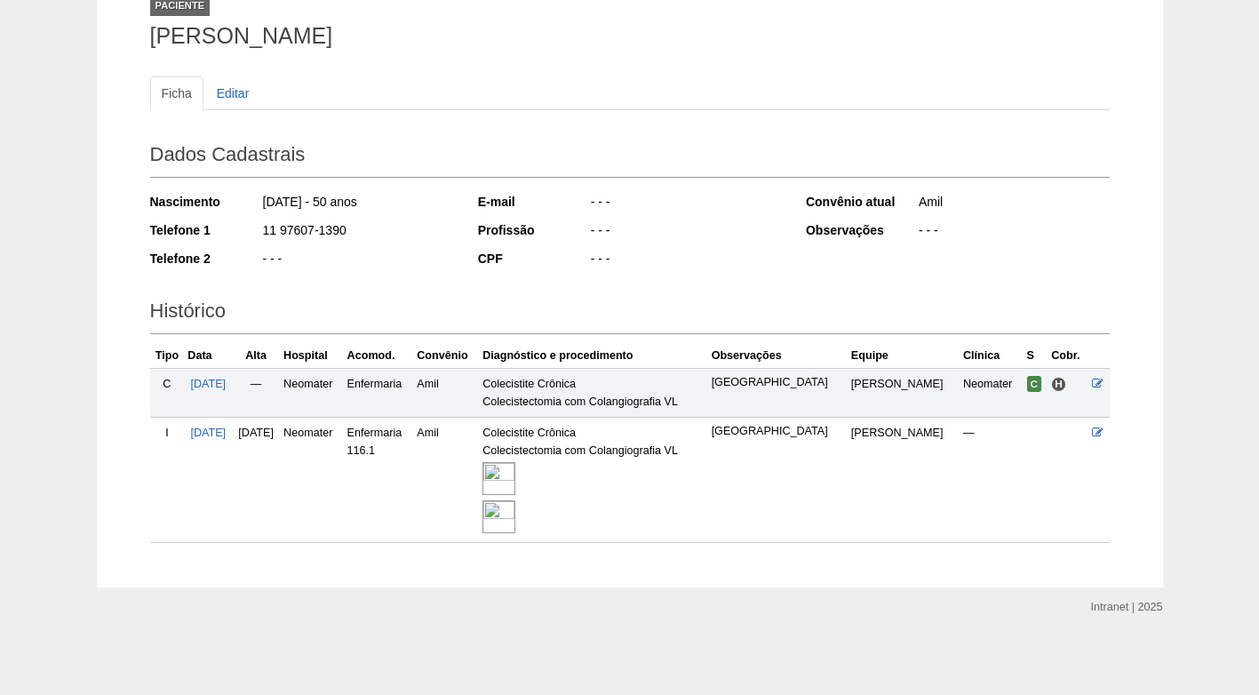
click at [515, 477] on img at bounding box center [498, 478] width 33 height 33
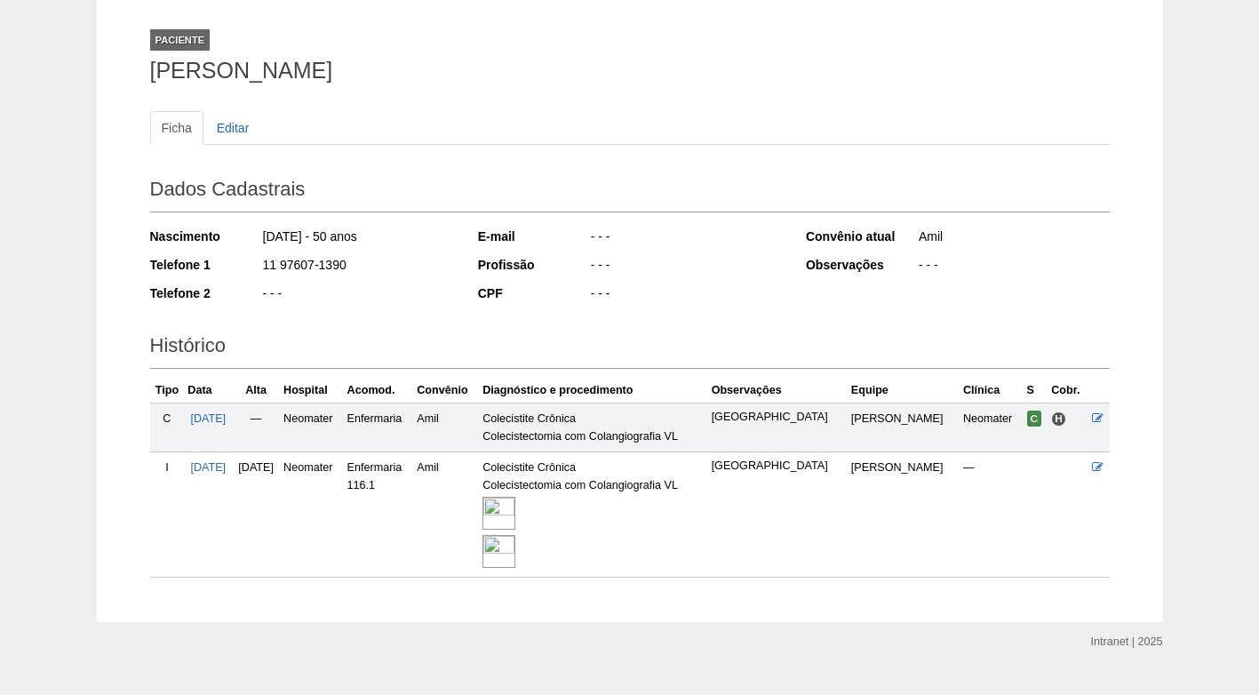
scroll to position [123, 0]
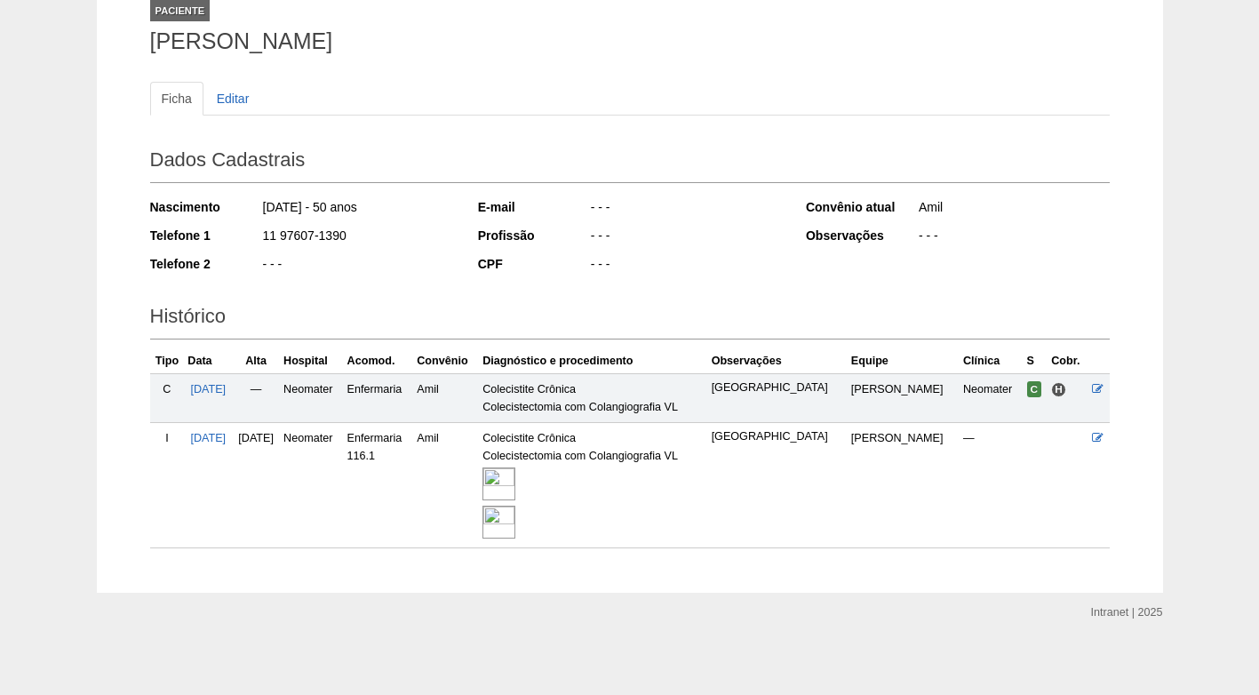
click at [515, 478] on img at bounding box center [498, 483] width 33 height 33
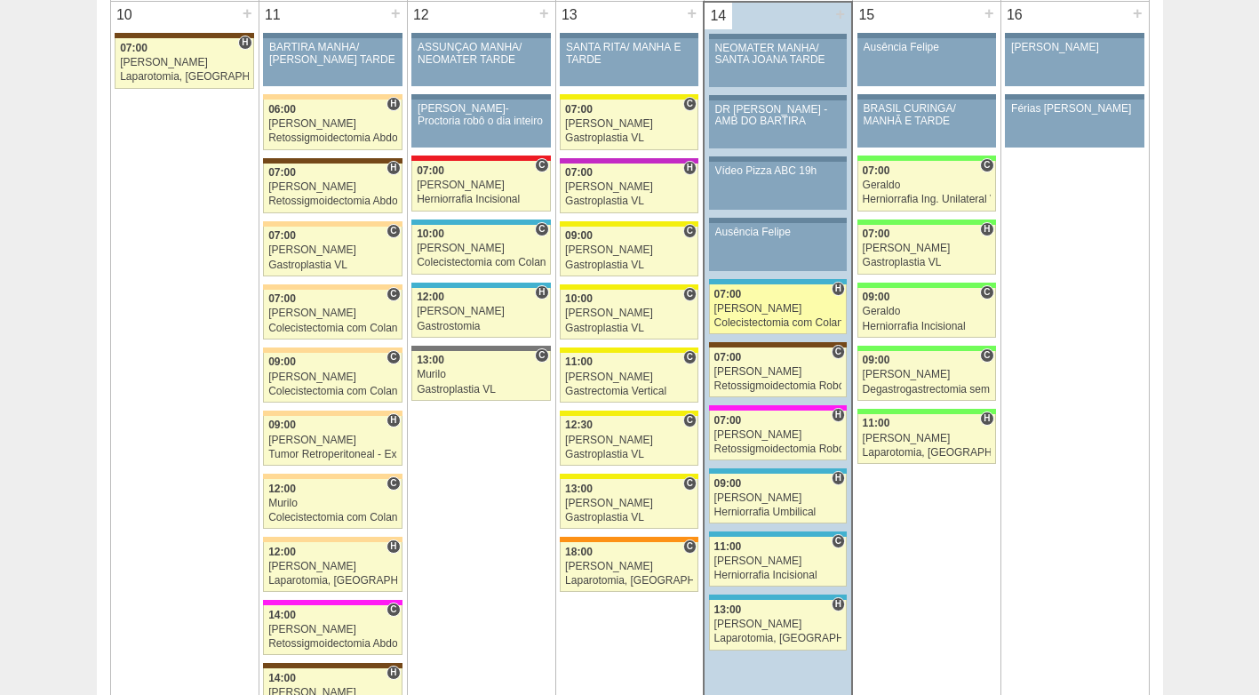
scroll to position [2132, 0]
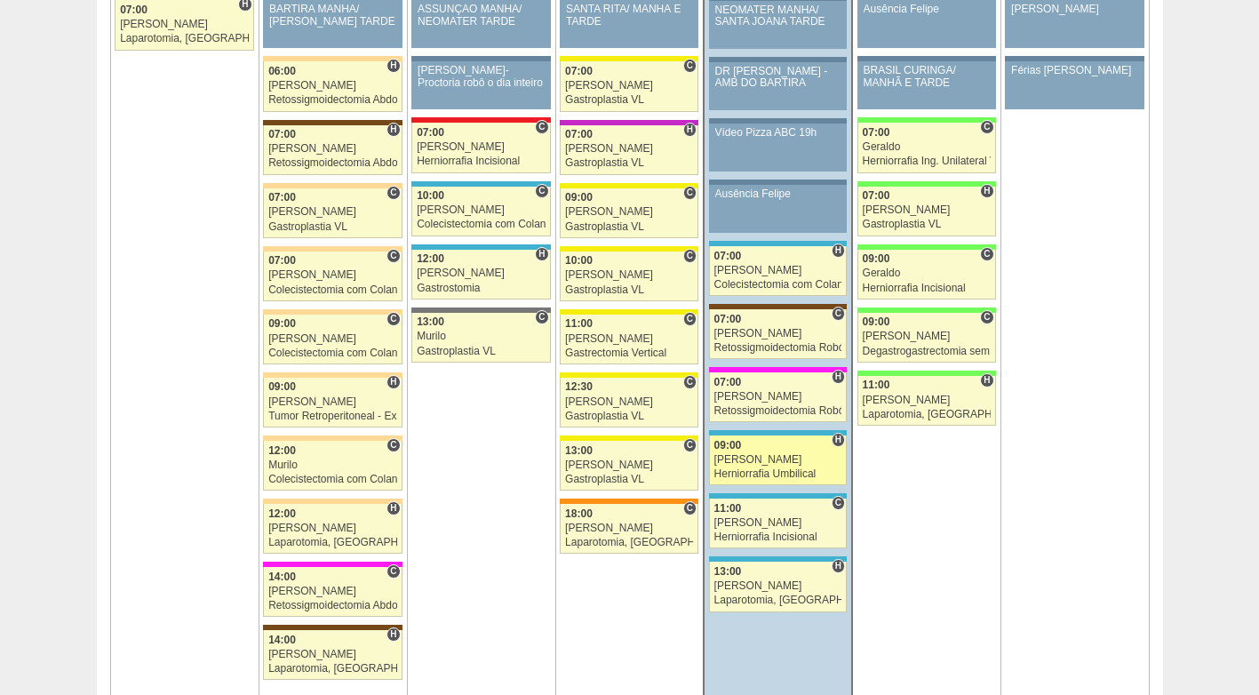
click at [743, 463] on div "[PERSON_NAME]" at bounding box center [778, 460] width 128 height 12
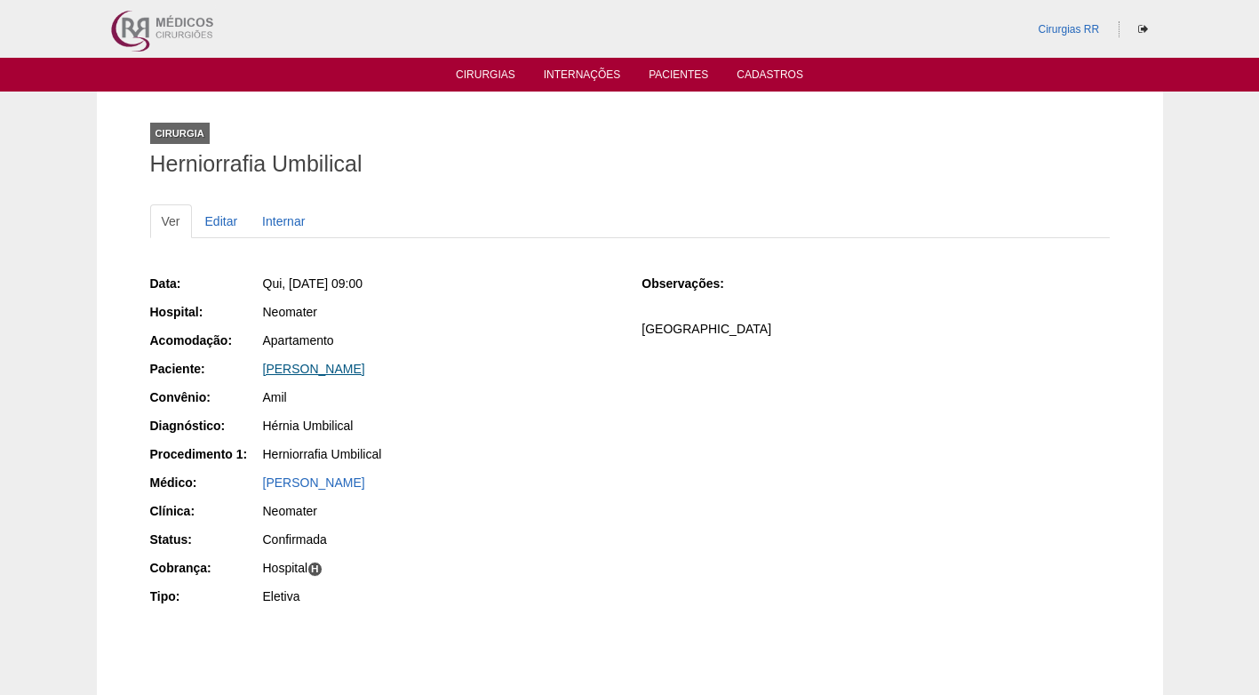
click at [281, 362] on link "[PERSON_NAME]" at bounding box center [314, 369] width 102 height 14
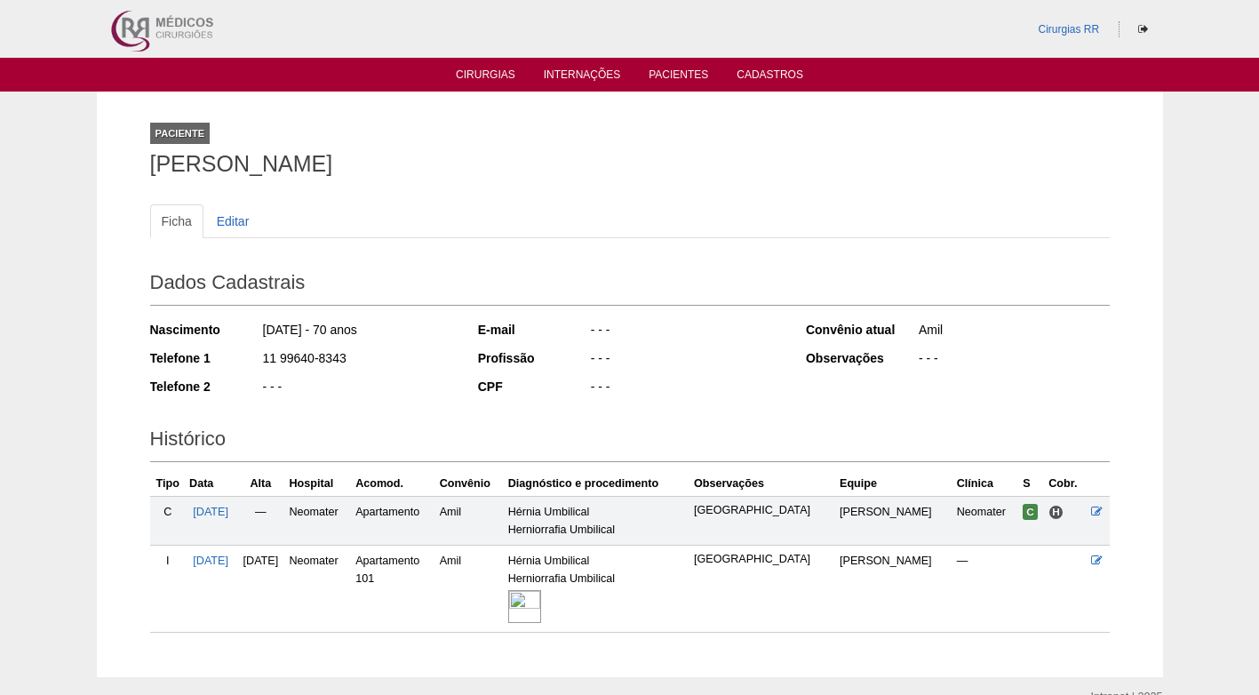
drag, startPoint x: 350, startPoint y: 357, endPoint x: 262, endPoint y: 363, distance: 88.2
click at [262, 363] on div "11 99640-8343" at bounding box center [357, 360] width 193 height 22
copy div "11 99640-8343"
click at [385, 357] on div "11 99640-8343" at bounding box center [357, 360] width 193 height 22
click at [541, 608] on img at bounding box center [524, 606] width 33 height 33
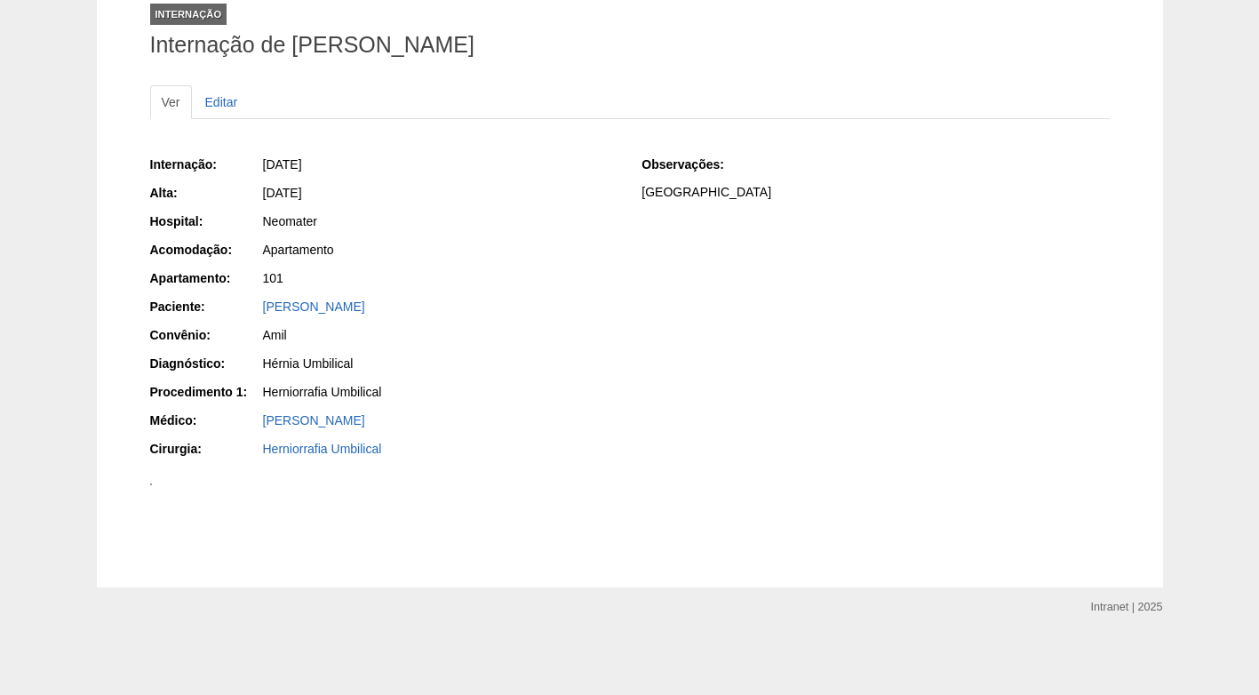
scroll to position [640, 0]
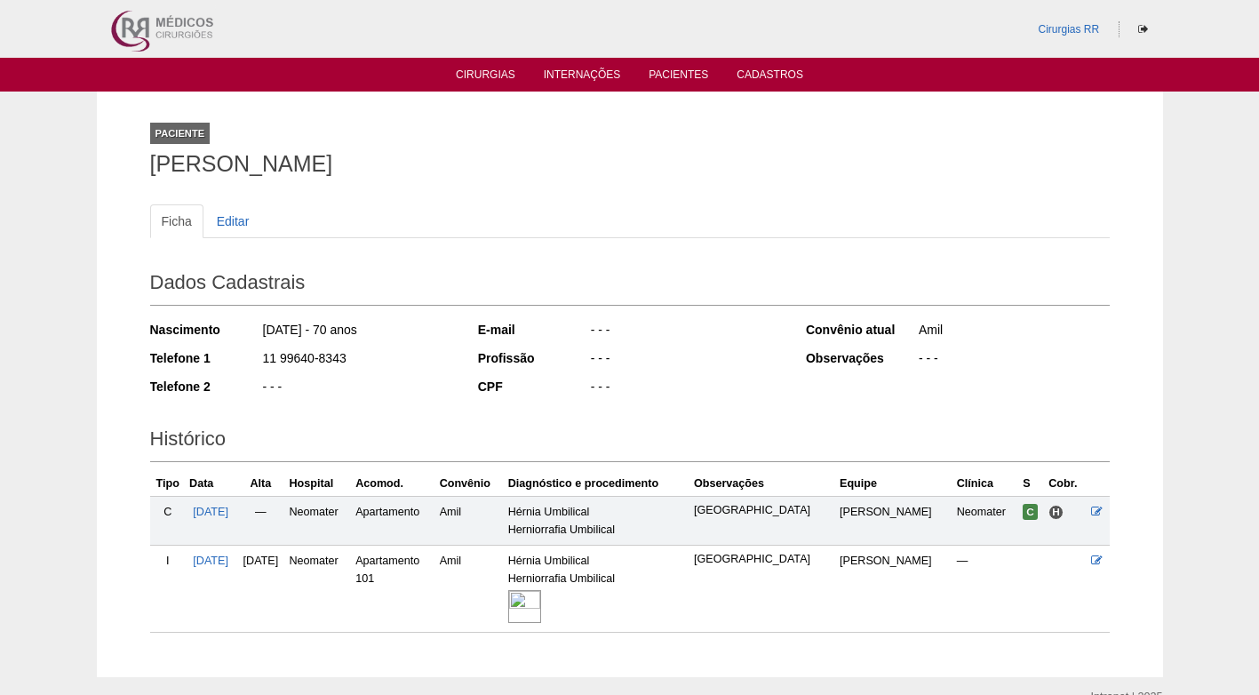
drag, startPoint x: 354, startPoint y: 354, endPoint x: 263, endPoint y: 362, distance: 90.9
click at [263, 362] on div "11 99640-8343" at bounding box center [357, 360] width 193 height 22
copy div "11 99640-8343"
click at [407, 363] on div "11 99640-8343" at bounding box center [357, 360] width 193 height 22
click at [639, 233] on ul "Ficha Editar" at bounding box center [629, 221] width 959 height 34
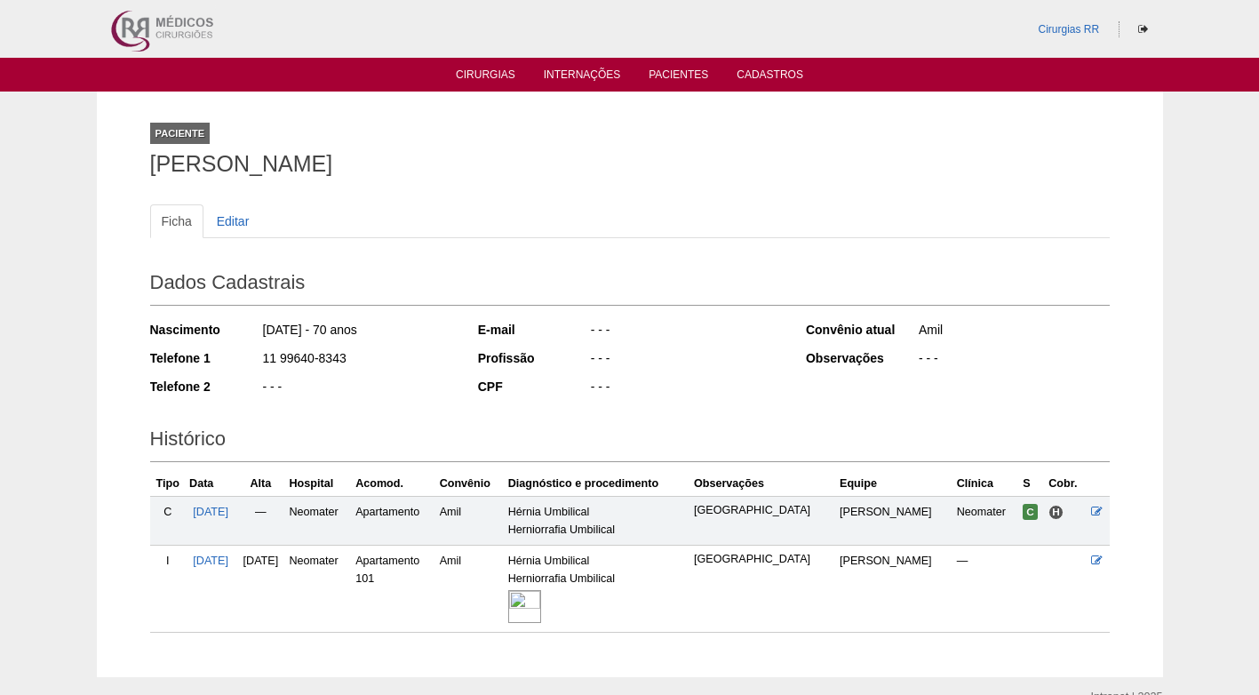
drag, startPoint x: 456, startPoint y: 164, endPoint x: 147, endPoint y: 177, distance: 308.5
click at [147, 177] on div "Paciente Maria Sueli Alcades Theodoro Ficha Editar Dados Cadastrais Nascimento …" at bounding box center [630, 383] width 986 height 585
copy h1 "Maria Sueli Alcades Theodoro"
click at [326, 231] on ul "Ficha Editar" at bounding box center [629, 221] width 959 height 34
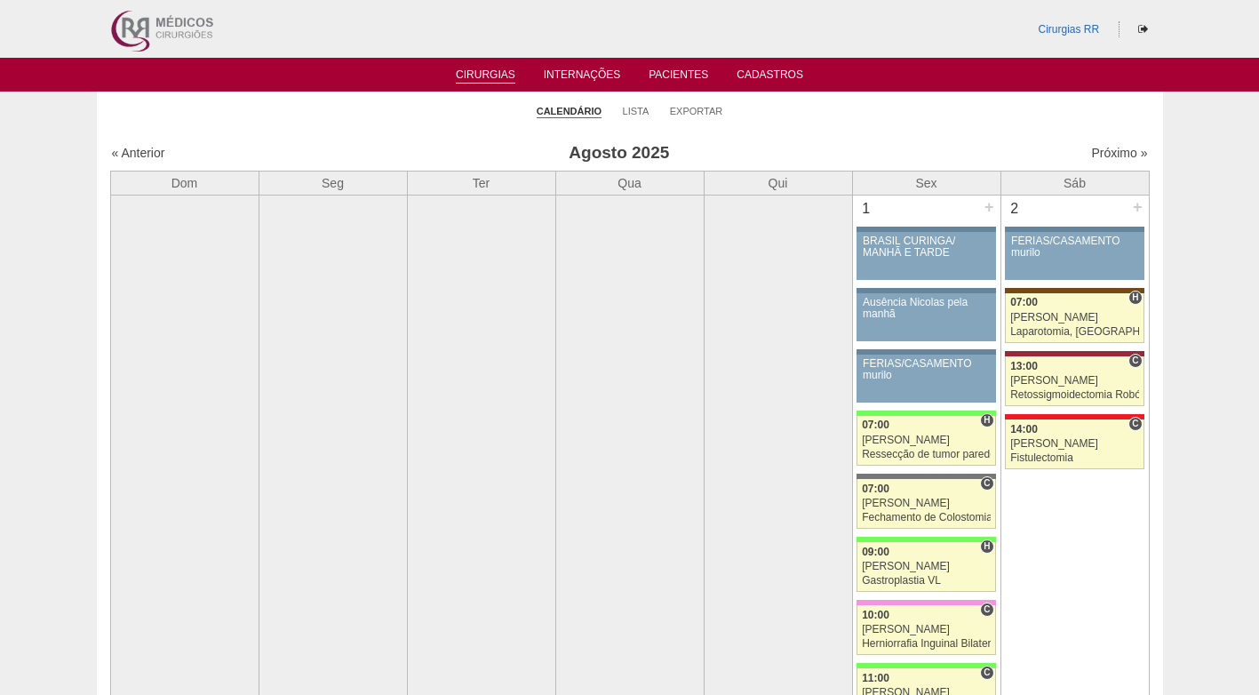
scroll to position [2132, 0]
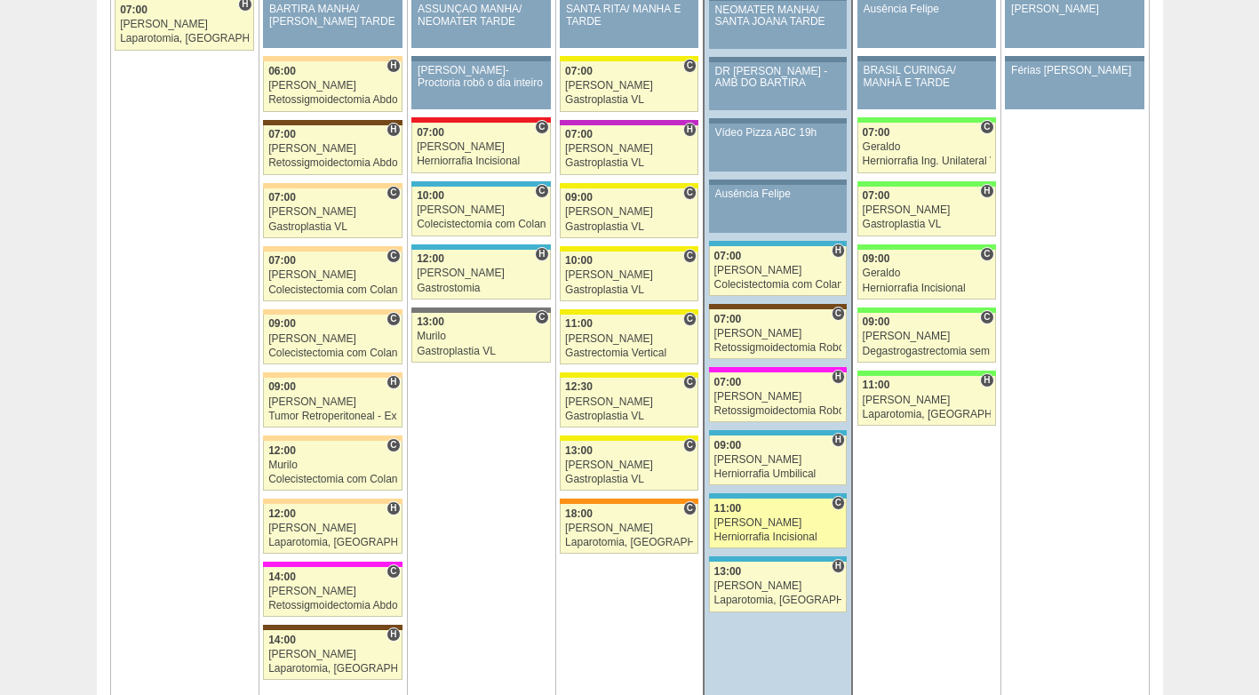
click at [762, 523] on div "[PERSON_NAME]" at bounding box center [778, 523] width 128 height 12
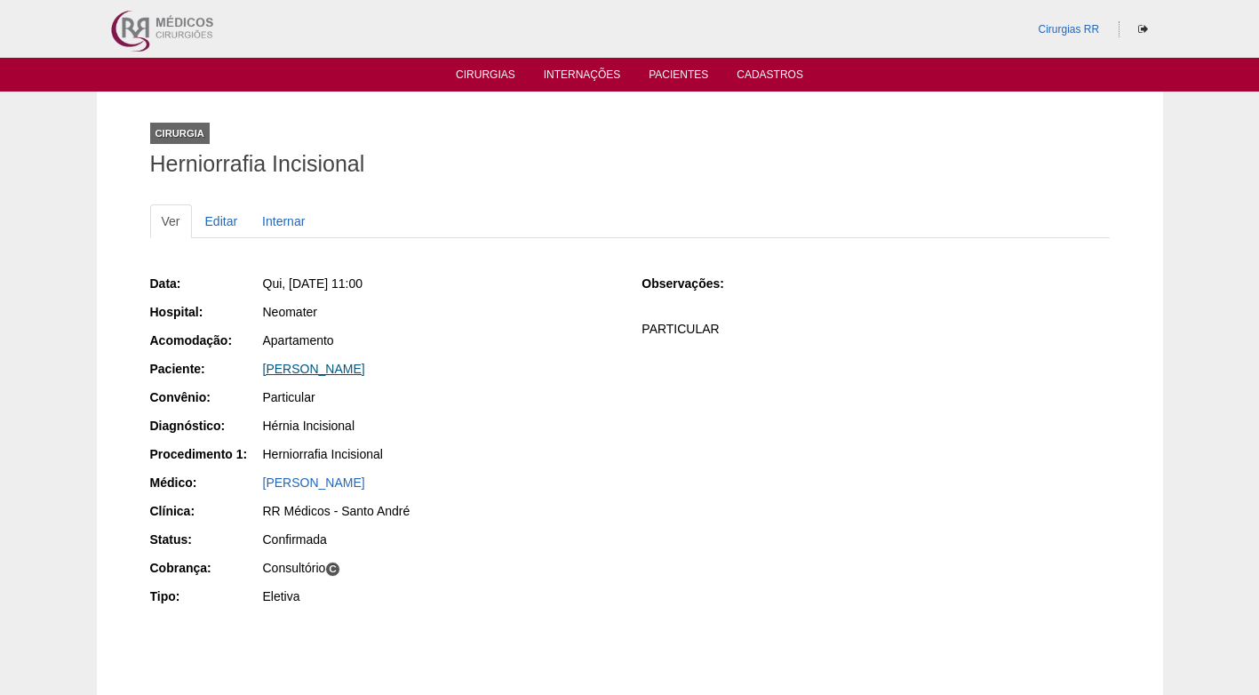
click at [288, 367] on link "[PERSON_NAME]" at bounding box center [314, 369] width 102 height 14
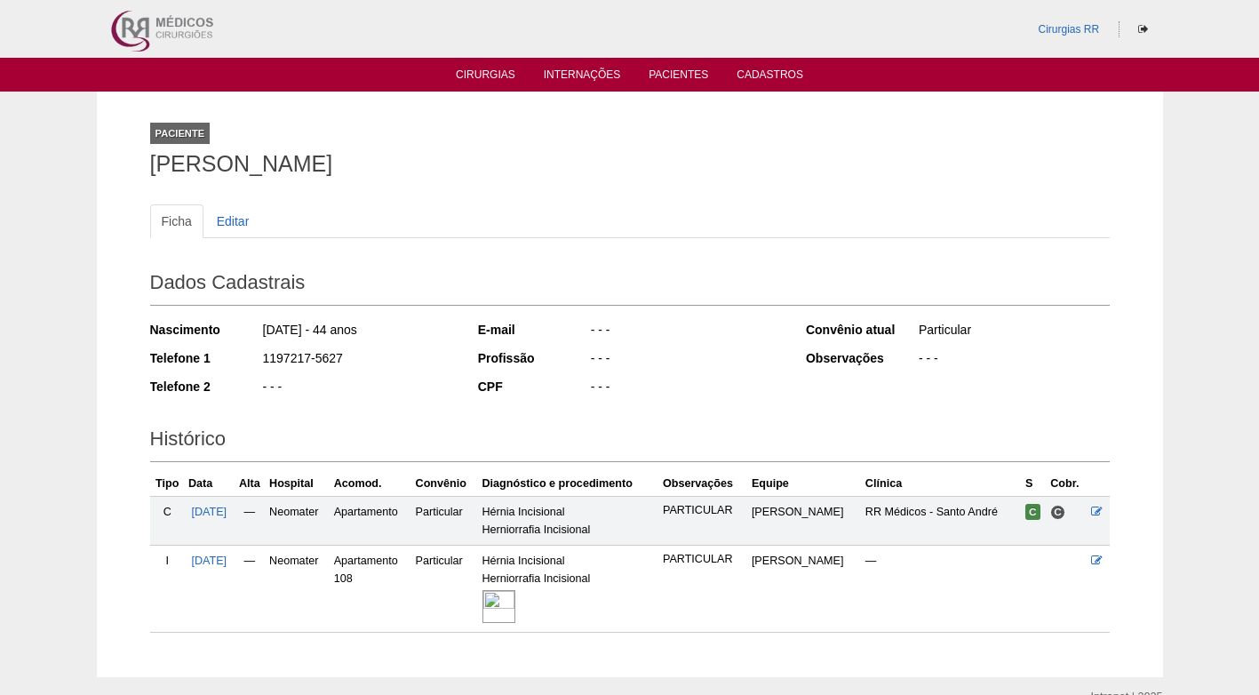
drag, startPoint x: 346, startPoint y: 355, endPoint x: 238, endPoint y: 361, distance: 107.6
click at [238, 361] on div "Telefone 1 1197217-5627" at bounding box center [302, 360] width 304 height 22
copy div "1197217-5627"
click at [408, 378] on div "- - -" at bounding box center [357, 389] width 193 height 22
click at [515, 592] on img at bounding box center [498, 606] width 33 height 33
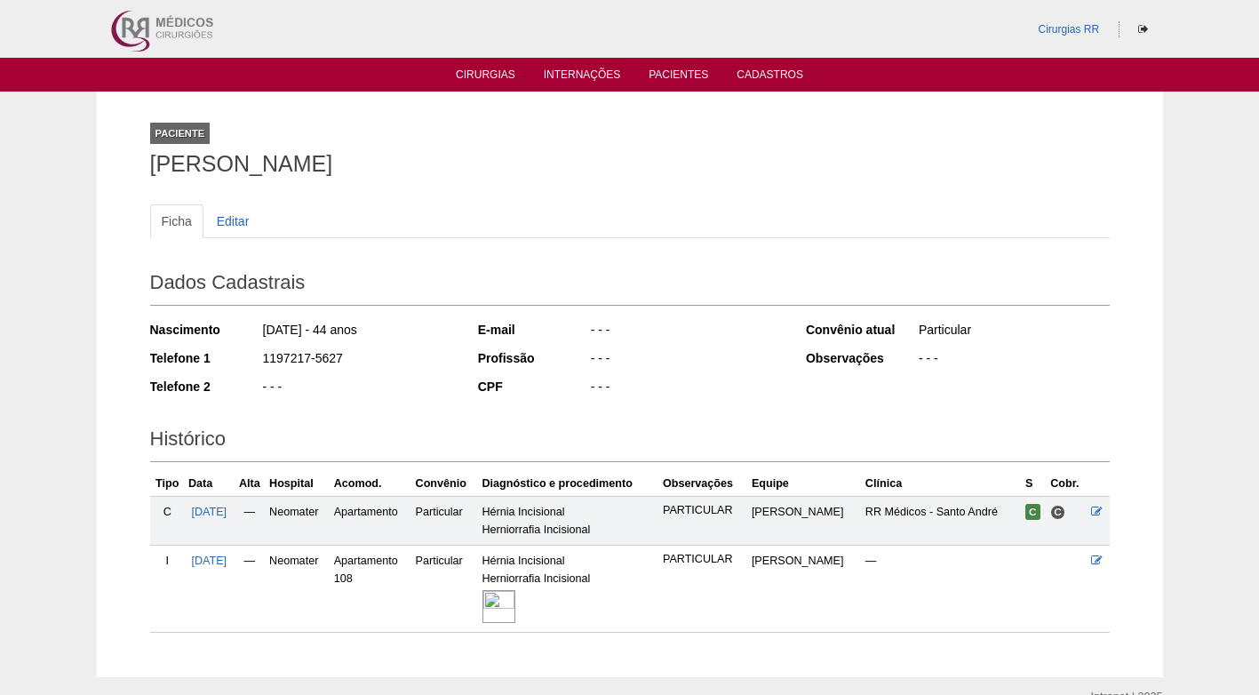
drag, startPoint x: 344, startPoint y: 354, endPoint x: 260, endPoint y: 357, distance: 83.5
click at [260, 357] on div "Telefone 1 1197217-5627" at bounding box center [302, 360] width 304 height 22
copy div "1197217-5627"
click at [391, 357] on div "1197217-5627" at bounding box center [357, 360] width 193 height 22
click at [582, 390] on div "CPF" at bounding box center [533, 387] width 111 height 18
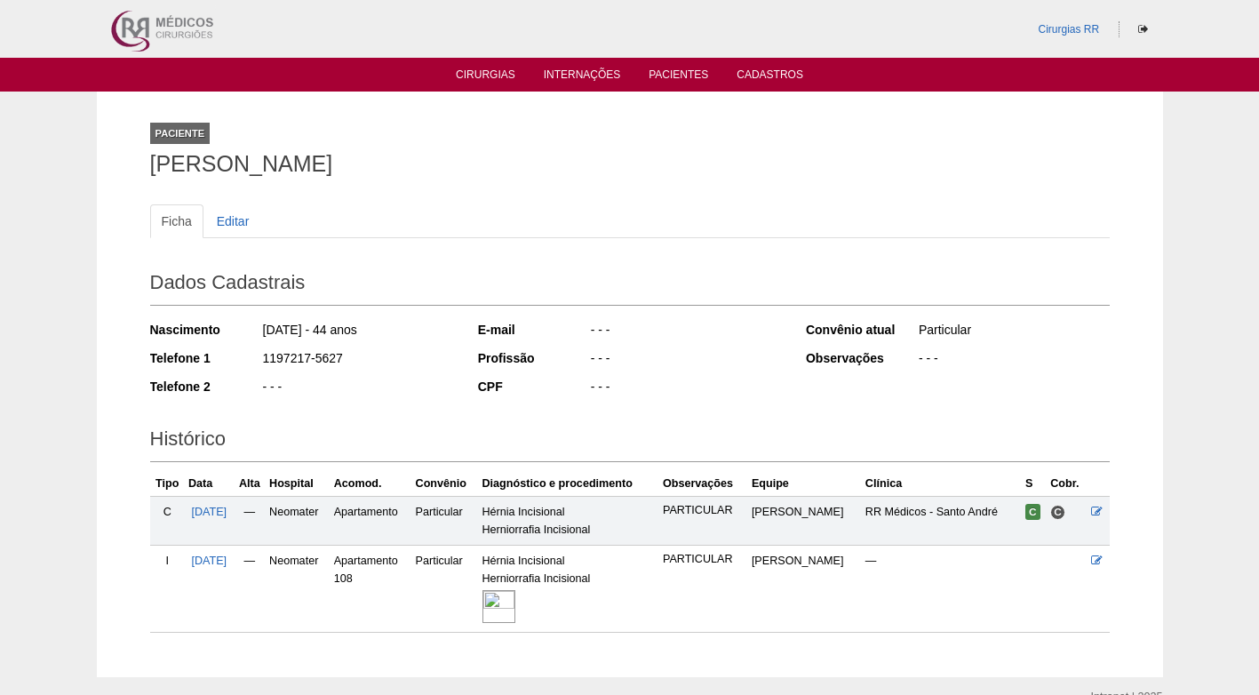
click at [328, 437] on h2 "Histórico" at bounding box center [629, 441] width 959 height 41
drag, startPoint x: 372, startPoint y: 190, endPoint x: 223, endPoint y: 35, distance: 215.5
click at [360, 185] on div "Paciente Solange Martins Broieti Ficha Editar Dados Cadastrais Nascimento 23/04…" at bounding box center [630, 383] width 986 height 585
click at [354, 370] on div "1197217-5627" at bounding box center [357, 360] width 193 height 22
drag, startPoint x: 351, startPoint y: 359, endPoint x: 265, endPoint y: 363, distance: 86.3
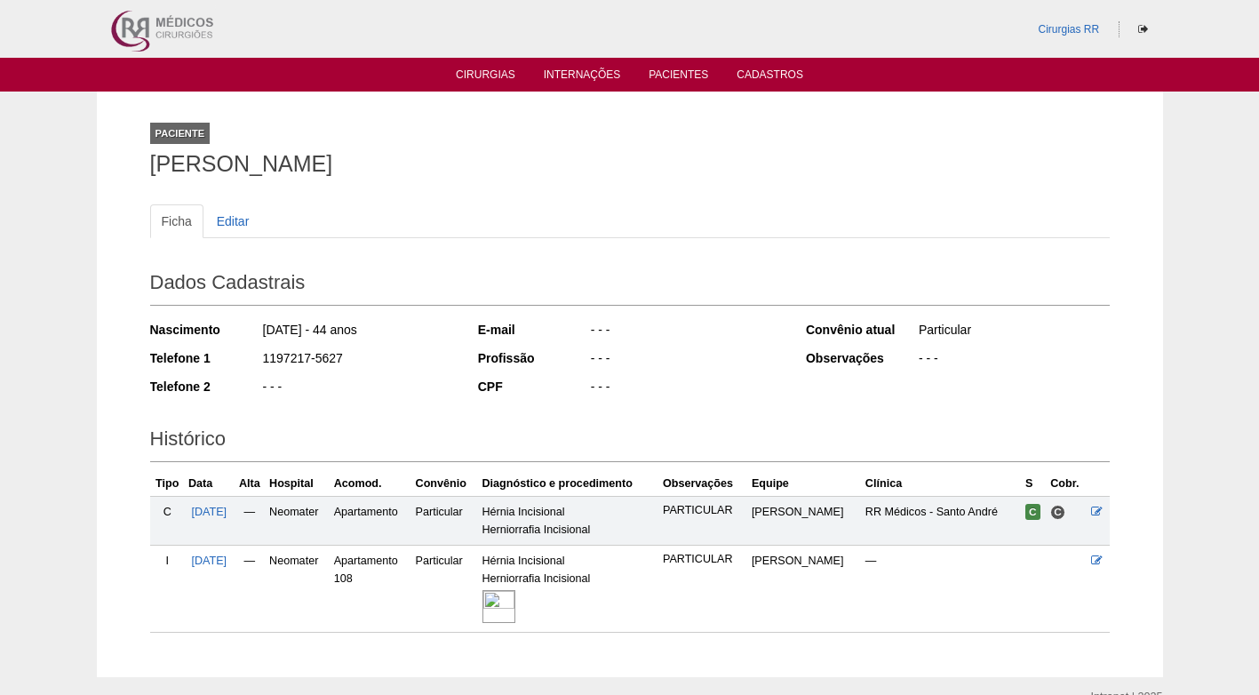
click at [263, 363] on div "1197217-5627" at bounding box center [357, 360] width 193 height 22
copy div "1197217-5627"
click at [404, 403] on div "Nascimento 23/04/1981 - 44 anos Telefone 1 1197217-5627 Telefone 2 - - -" at bounding box center [302, 363] width 304 height 98
click at [421, 391] on div "- - -" at bounding box center [357, 389] width 193 height 22
click at [368, 402] on div "Nascimento 23/04/1981 - 44 anos Telefone 1 1197217-5627 Telefone 2 - - -" at bounding box center [302, 363] width 304 height 98
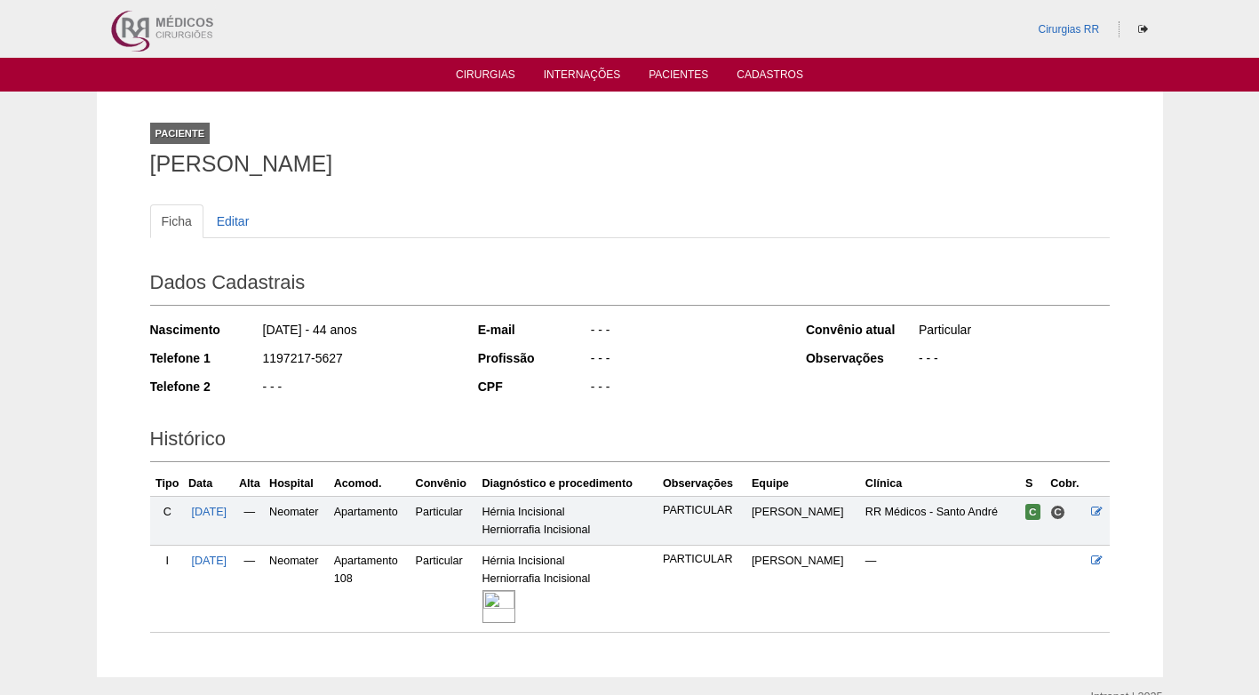
click at [515, 603] on img at bounding box center [498, 606] width 33 height 33
drag, startPoint x: 353, startPoint y: 353, endPoint x: 259, endPoint y: 358, distance: 93.4
click at [259, 358] on div "Telefone 1 1197217-5627" at bounding box center [302, 360] width 304 height 22
copy div "1197217-5627"
click at [504, 401] on div "E-mail - - - Profissão - - - CPF - - -" at bounding box center [630, 359] width 304 height 91
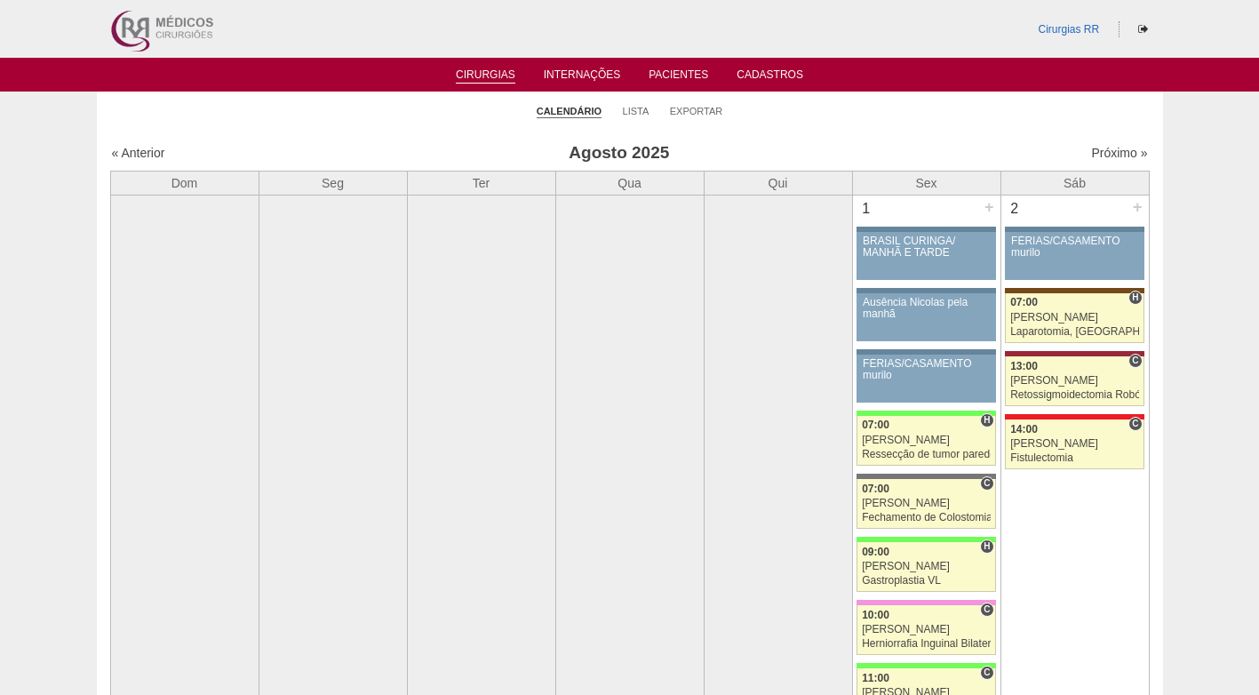
scroll to position [2132, 0]
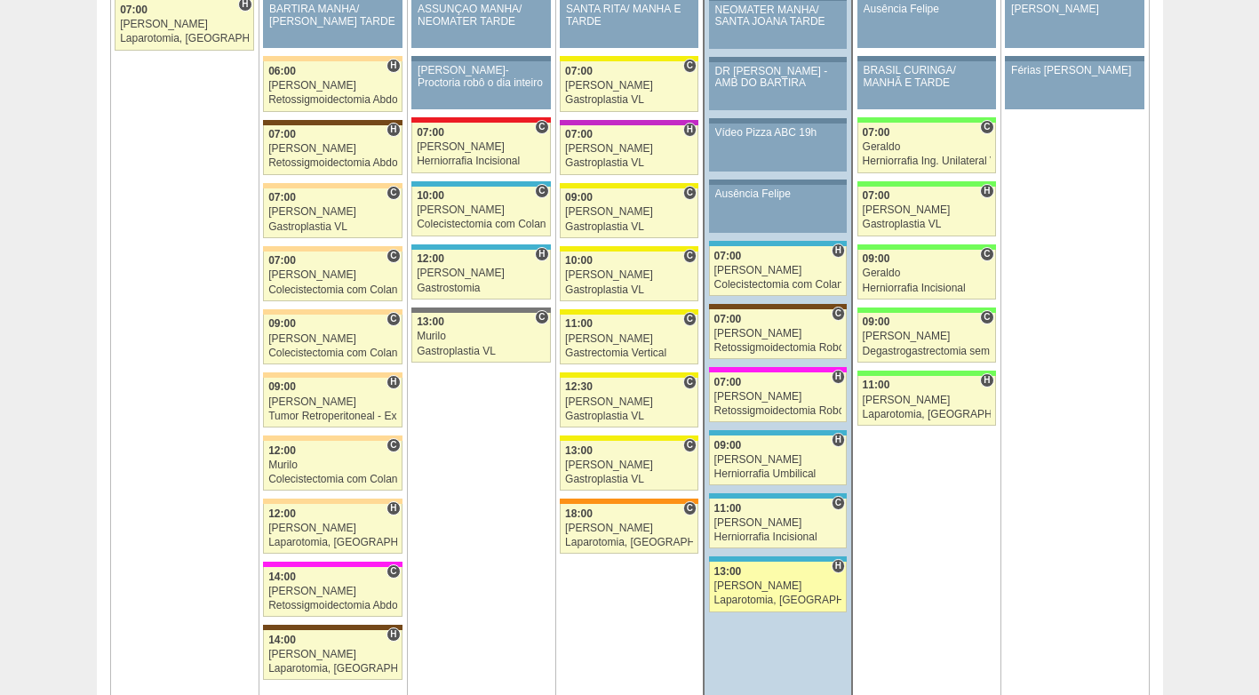
click at [766, 586] on div "[PERSON_NAME]" at bounding box center [778, 586] width 128 height 12
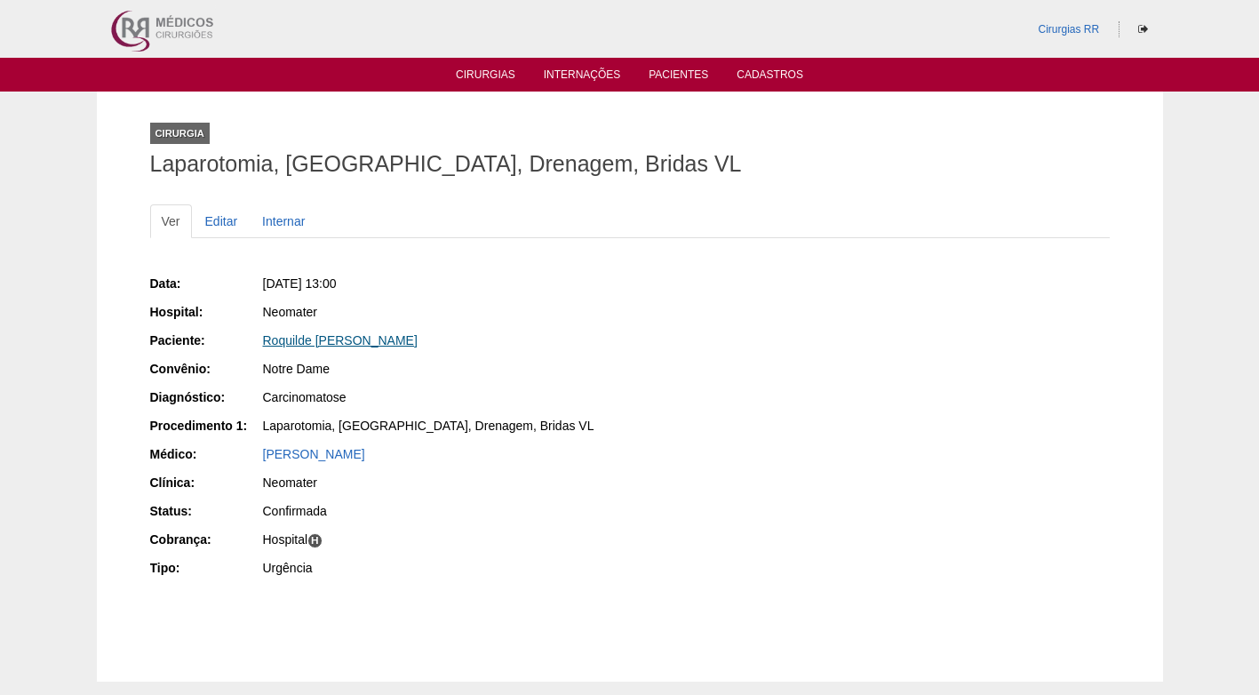
click at [322, 337] on link "Roquilde [PERSON_NAME]" at bounding box center [340, 340] width 155 height 14
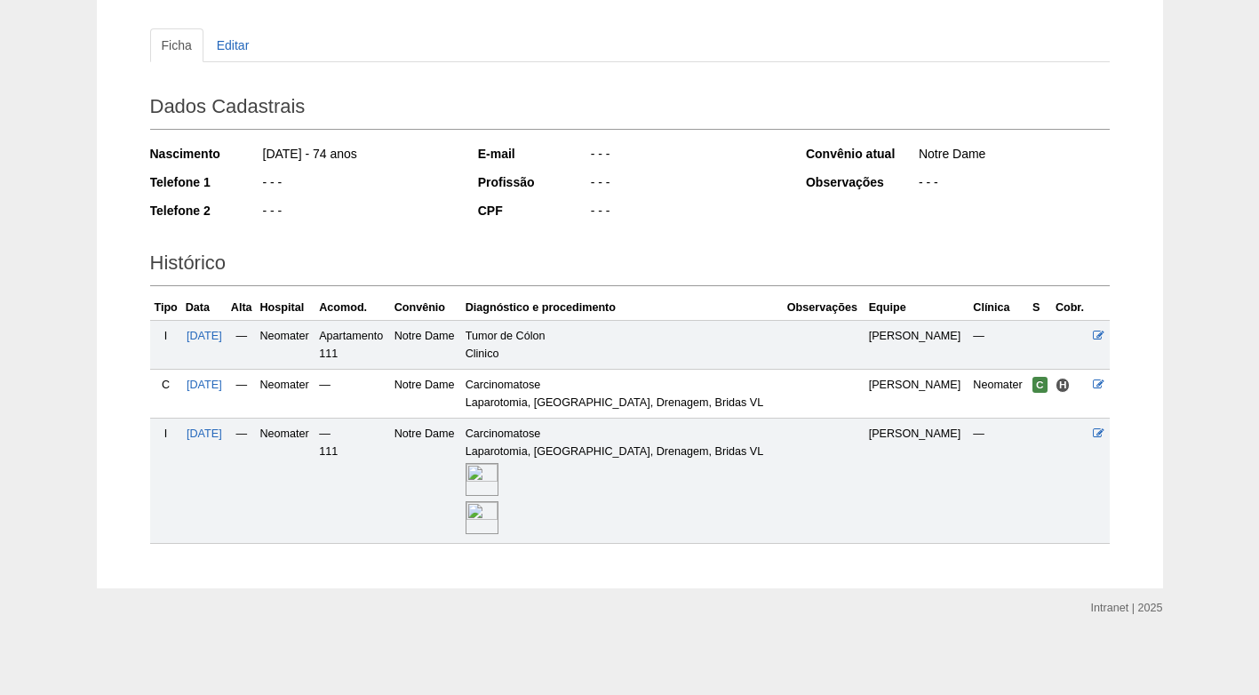
scroll to position [177, 0]
click at [498, 480] on img at bounding box center [481, 478] width 33 height 33
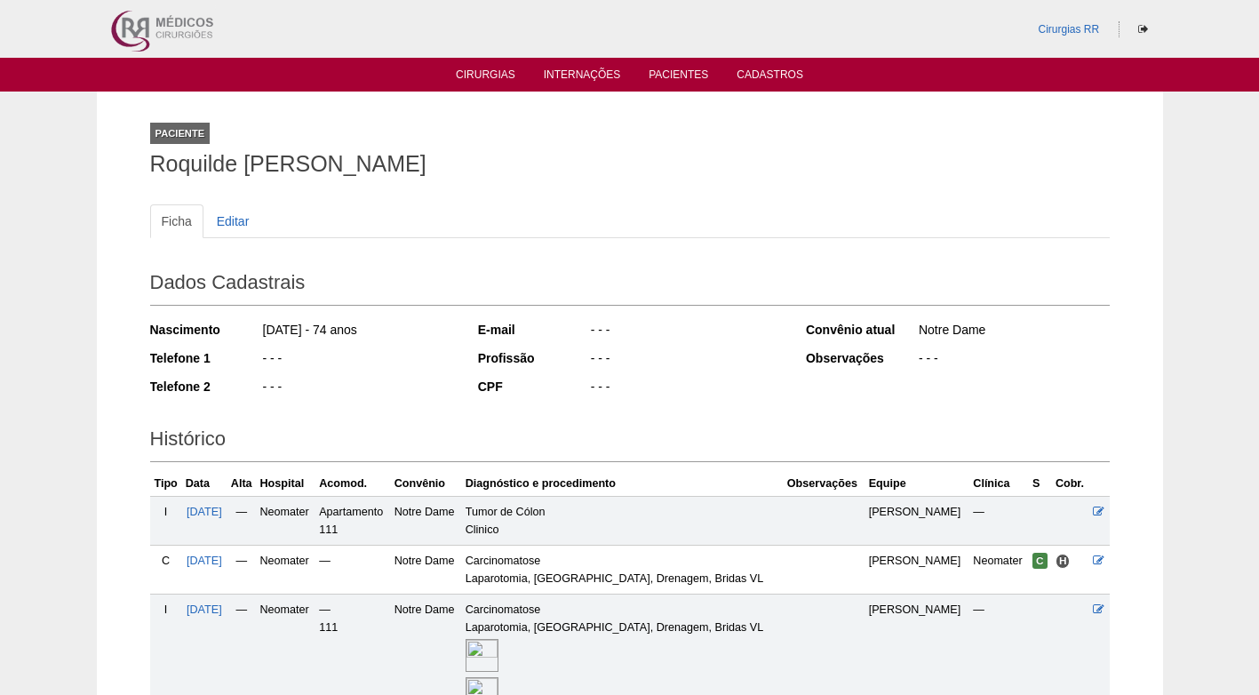
scroll to position [177, 0]
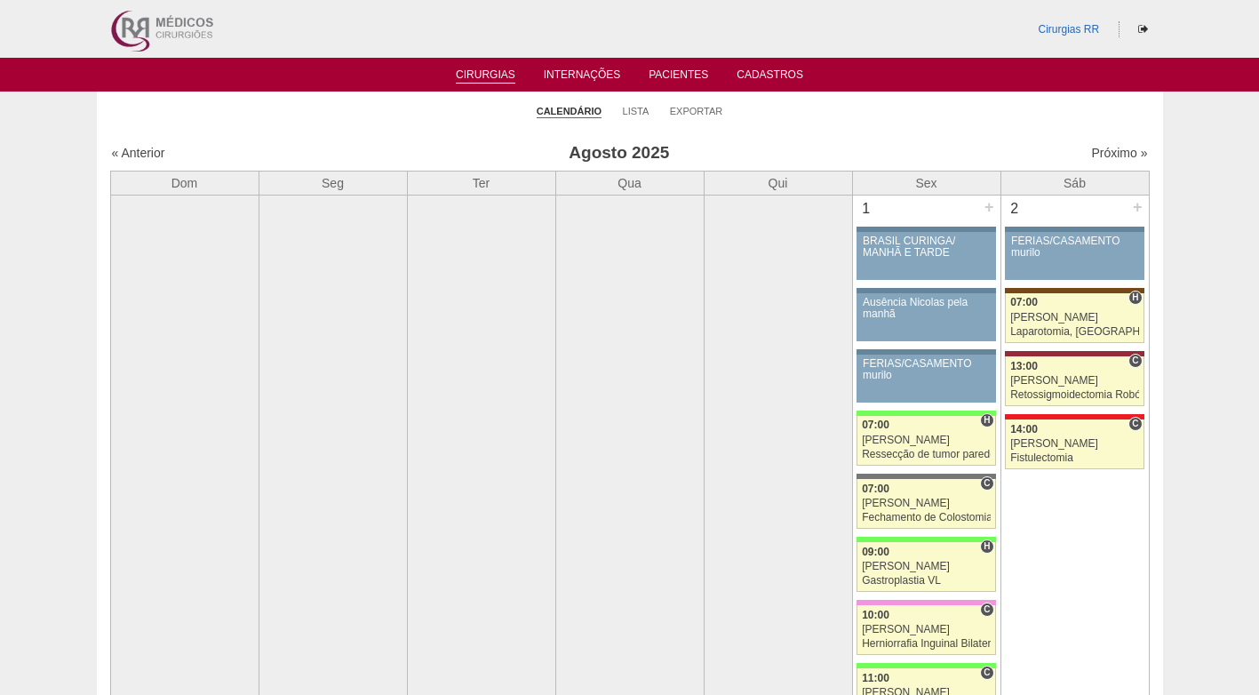
scroll to position [2132, 0]
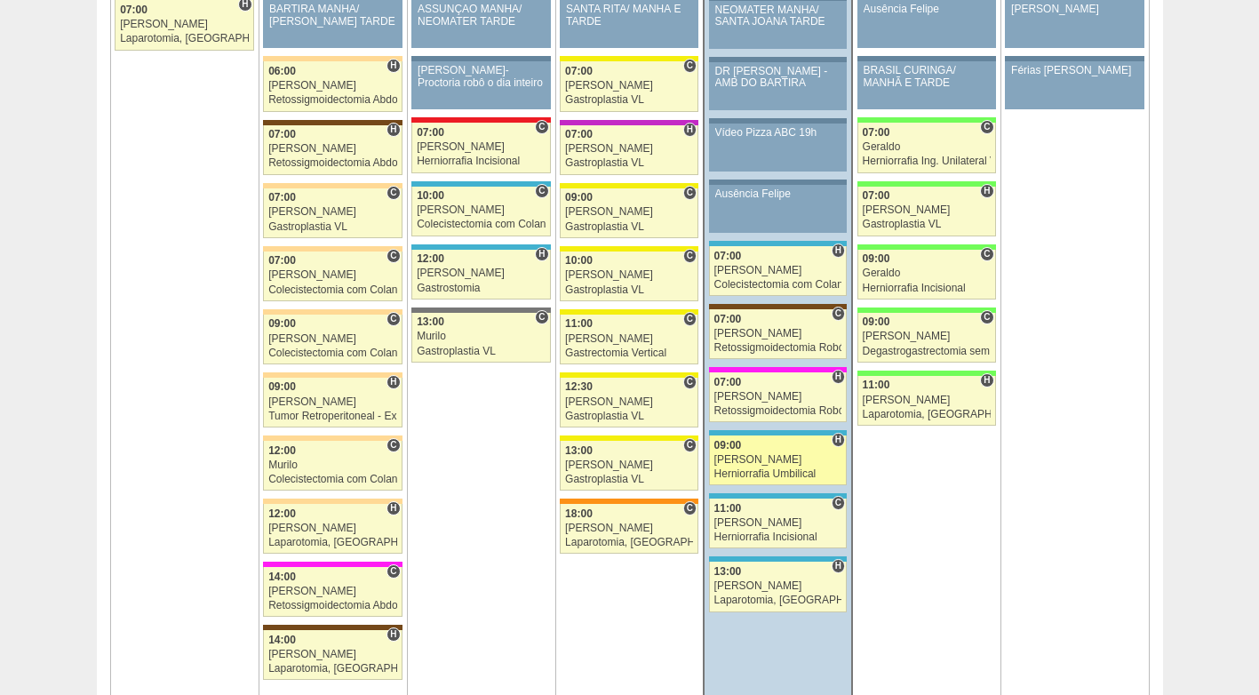
click at [784, 476] on div "Herniorrafia Umbilical" at bounding box center [778, 474] width 128 height 12
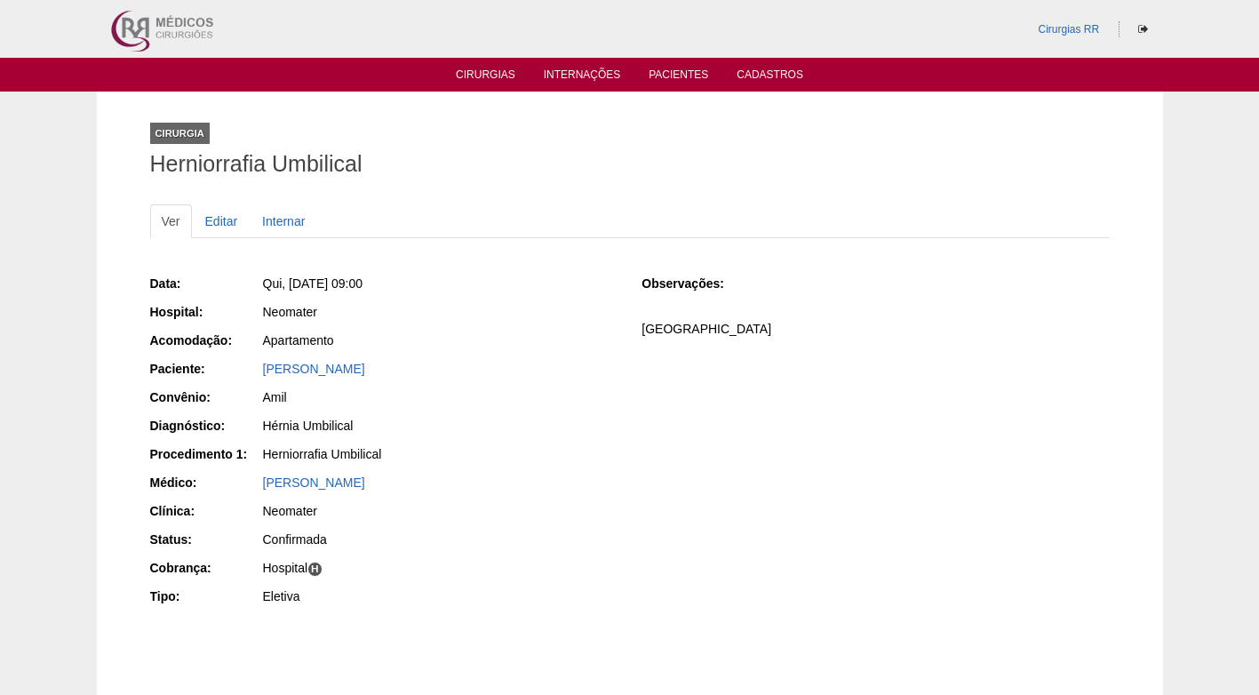
click at [593, 486] on div "[PERSON_NAME]" at bounding box center [440, 482] width 354 height 18
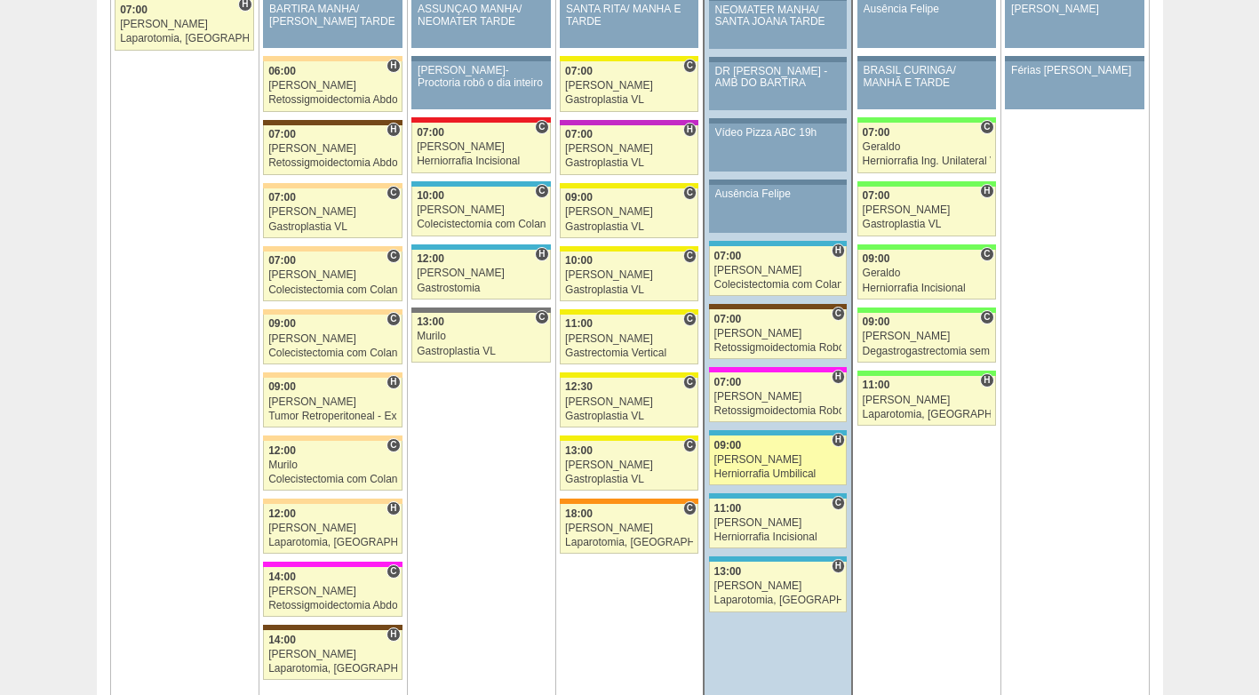
scroll to position [2132, 0]
click at [779, 462] on div "[PERSON_NAME]" at bounding box center [778, 460] width 128 height 12
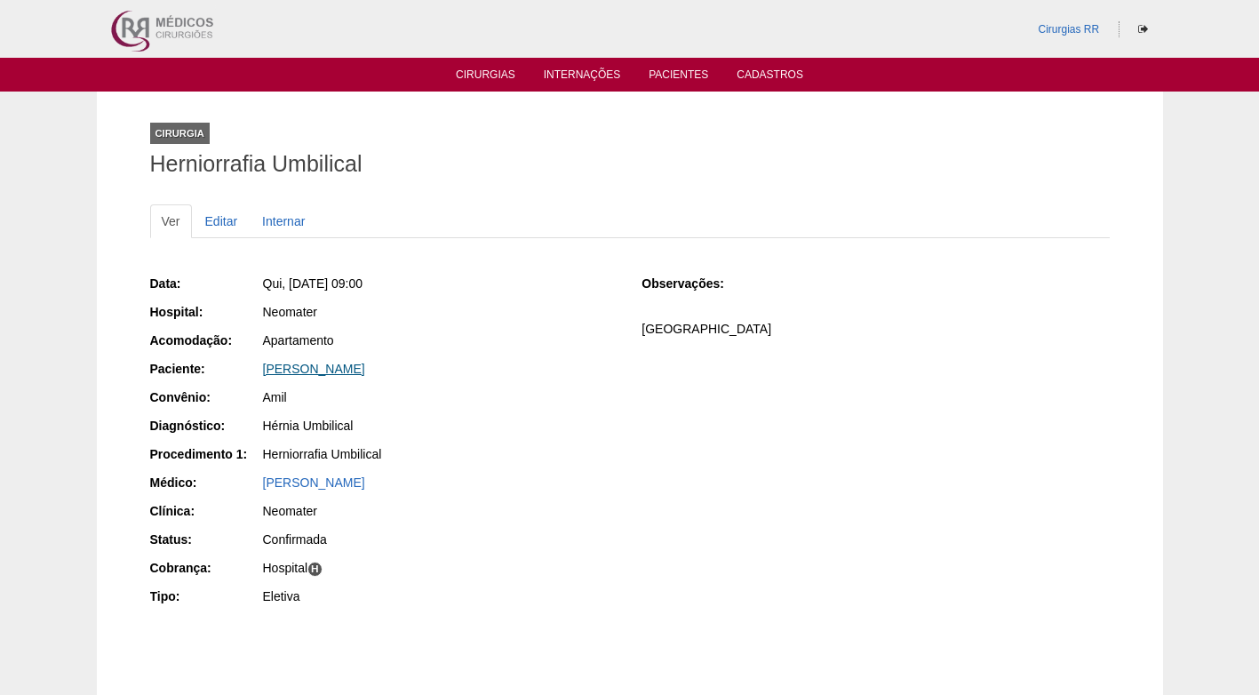
click at [338, 368] on link "[PERSON_NAME]" at bounding box center [314, 369] width 102 height 14
drag, startPoint x: 429, startPoint y: 367, endPoint x: 250, endPoint y: 371, distance: 179.5
click at [250, 371] on div "Paciente: [PERSON_NAME]" at bounding box center [383, 371] width 467 height 22
copy div "Paciente: [PERSON_NAME]"
click at [568, 351] on div "Apartamento" at bounding box center [439, 342] width 356 height 22
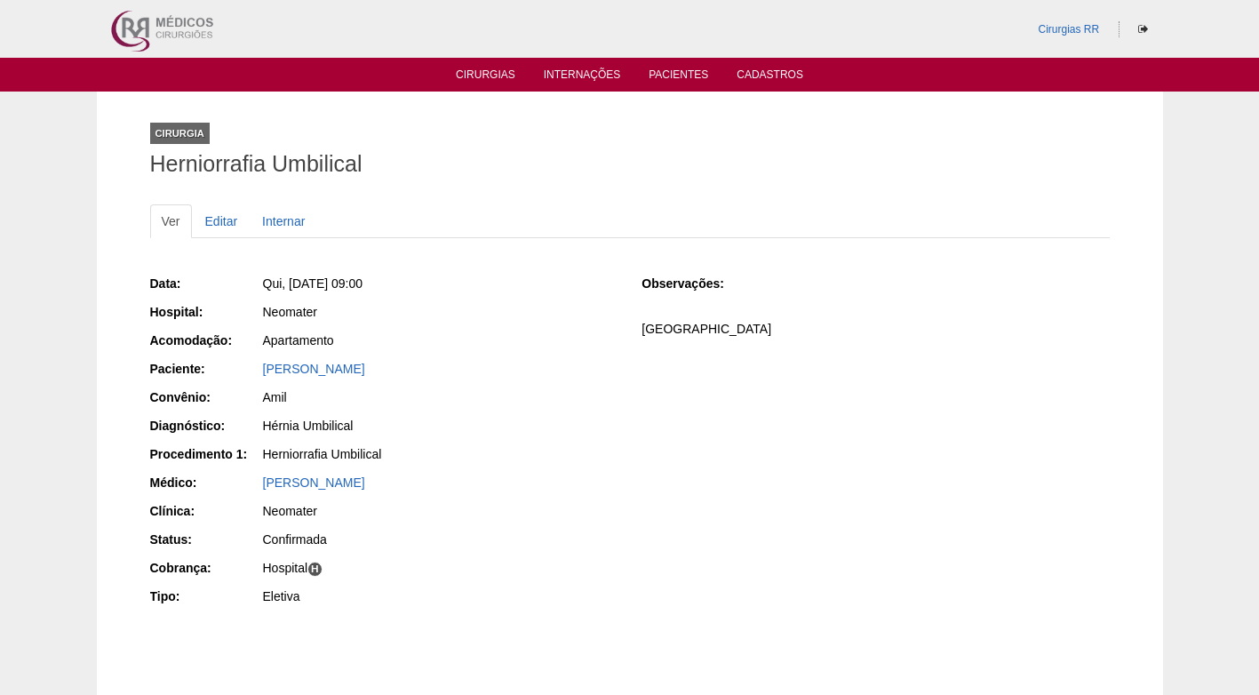
click at [568, 351] on div "Apartamento" at bounding box center [439, 342] width 356 height 22
click at [478, 140] on div "Cirurgia Herniorrafia Umbilical" at bounding box center [629, 146] width 959 height 82
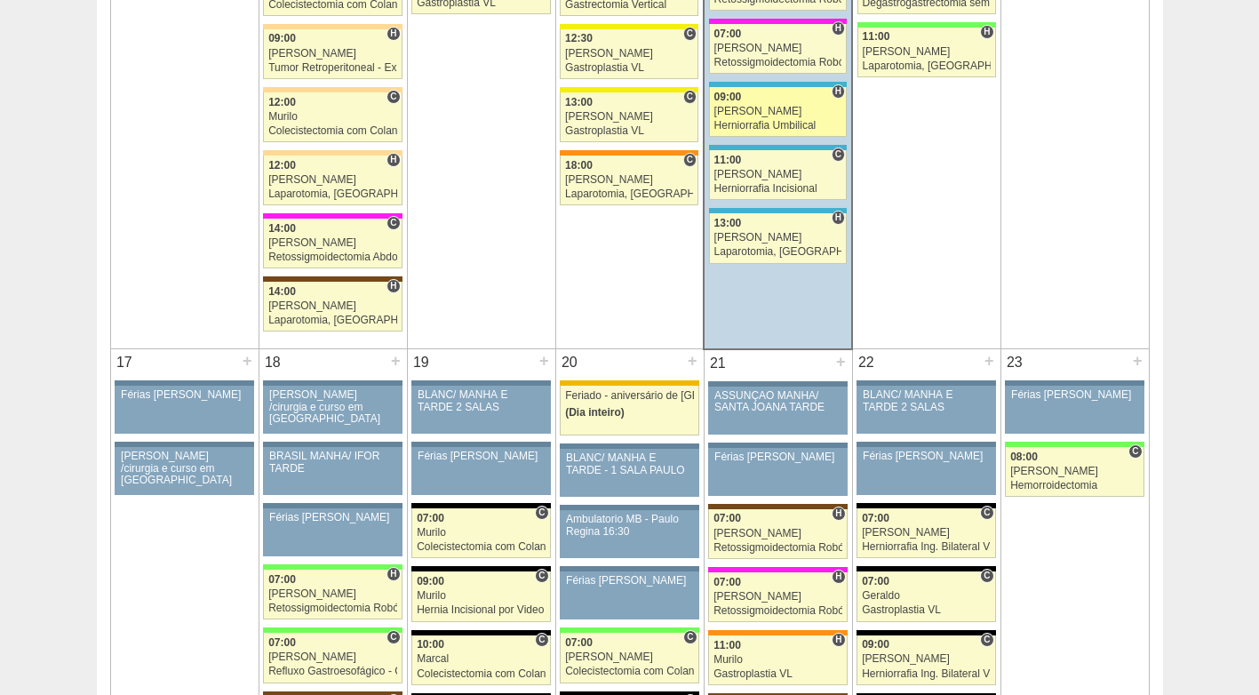
scroll to position [2487, 0]
